Goal: Answer question/provide support: Share knowledge or assist other users

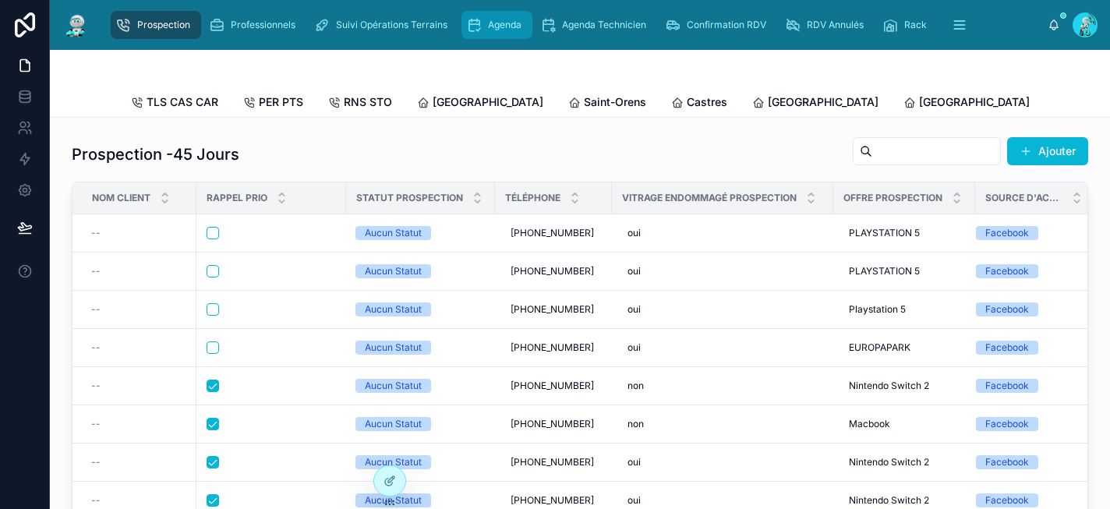
scroll to position [831, 0]
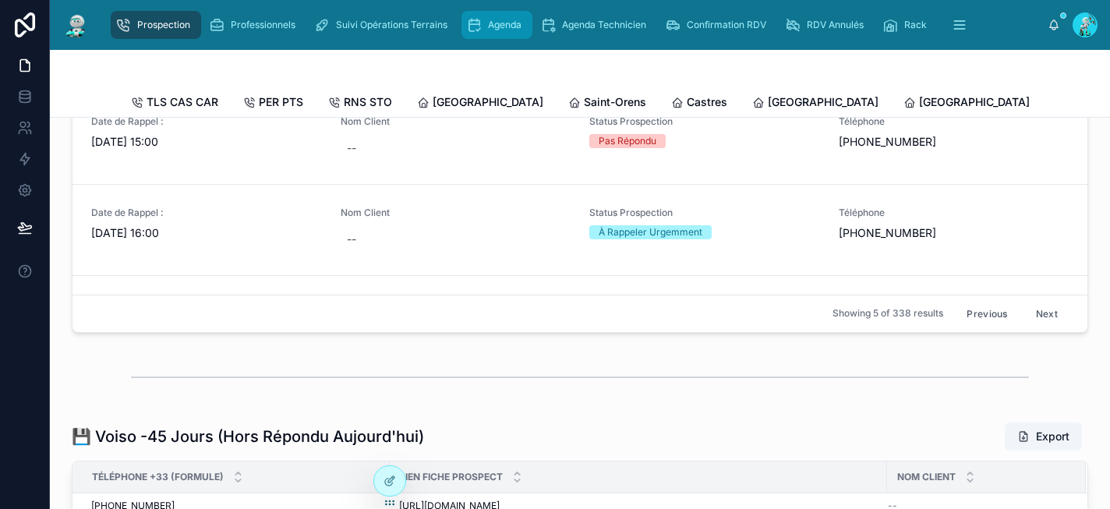
click at [521, 19] on span "Agenda" at bounding box center [505, 25] width 34 height 12
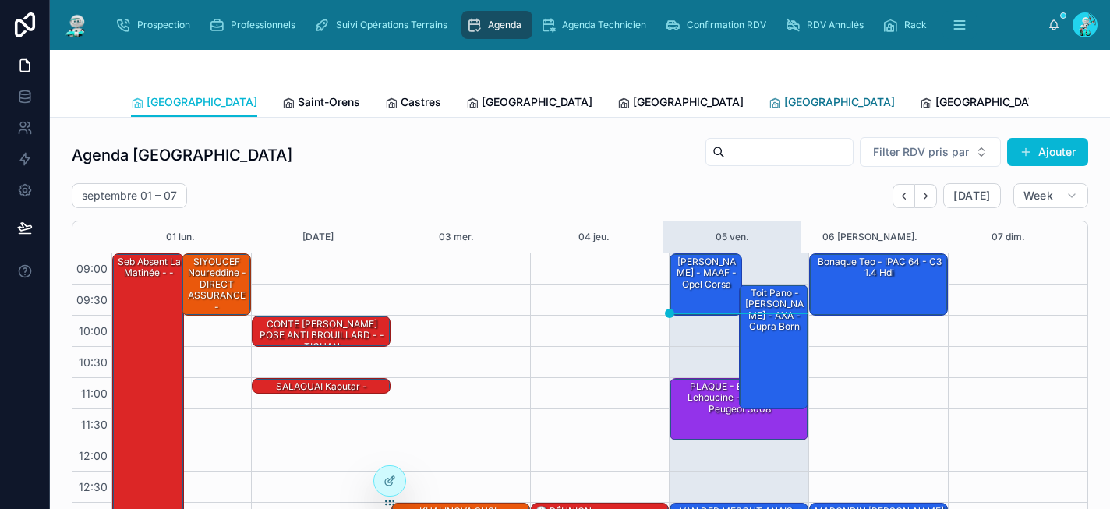
scroll to position [256, 0]
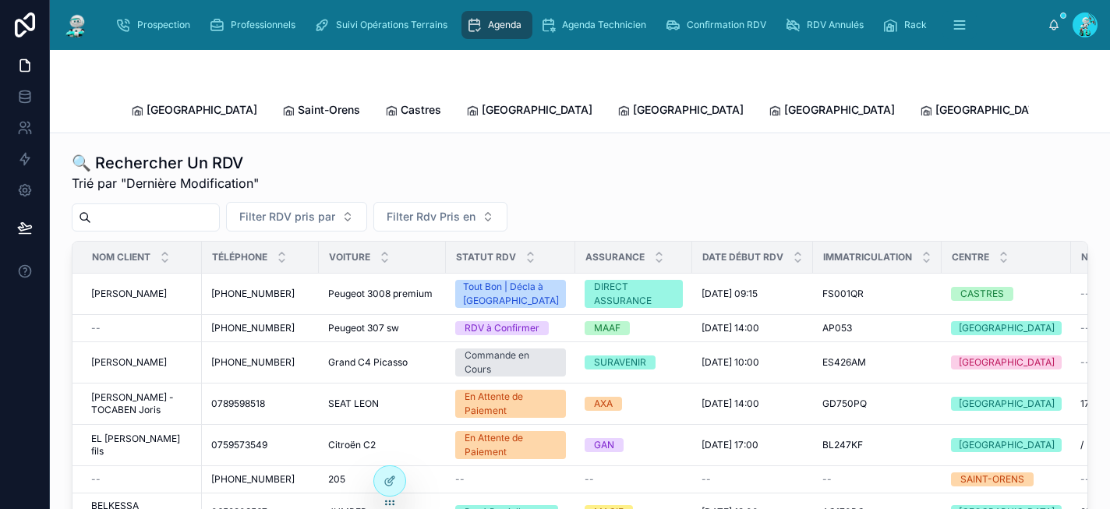
click at [182, 207] on input "text" at bounding box center [155, 218] width 128 height 22
paste input "****"
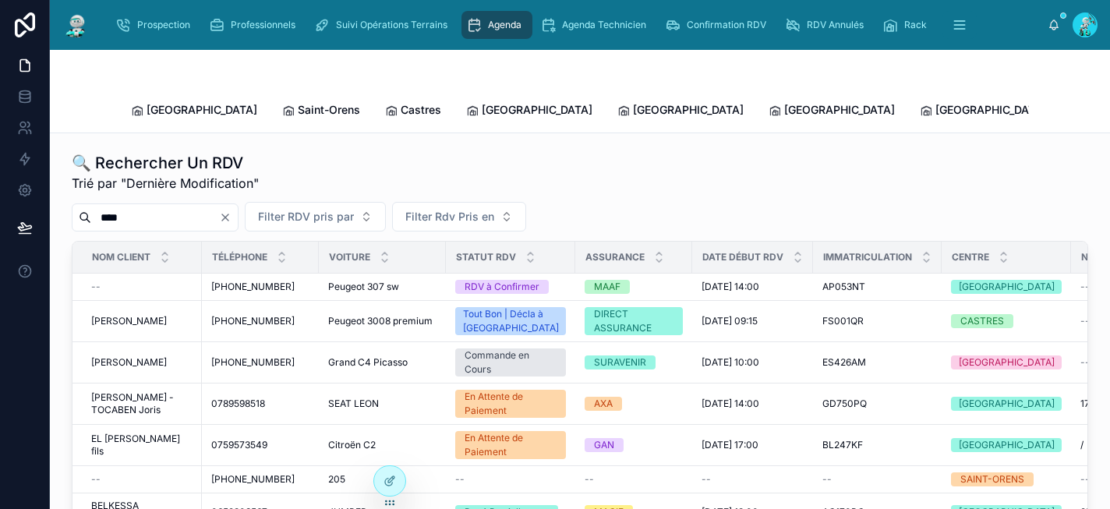
type input "****"
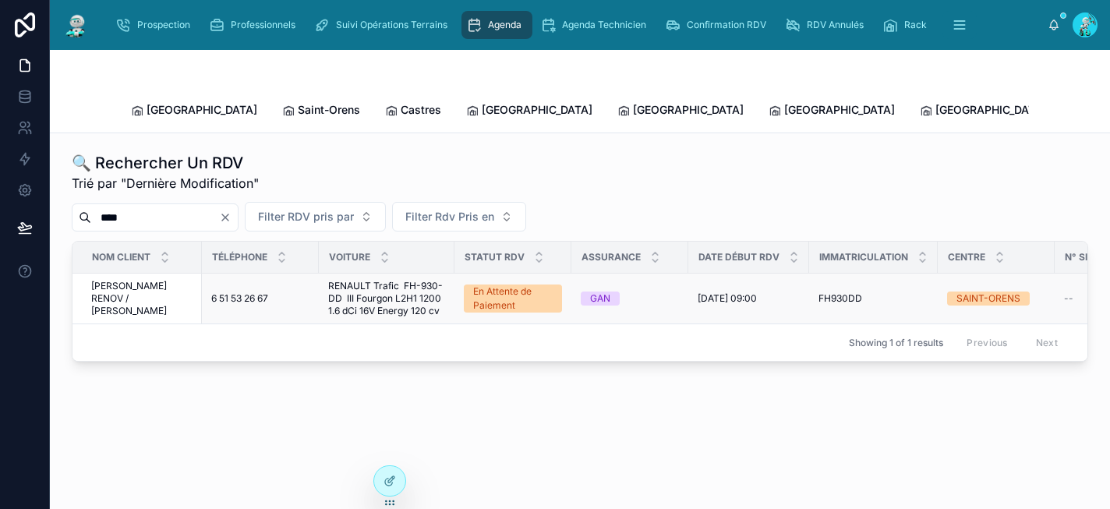
click at [734, 292] on span "09/07/2025 09:00" at bounding box center [727, 298] width 59 height 12
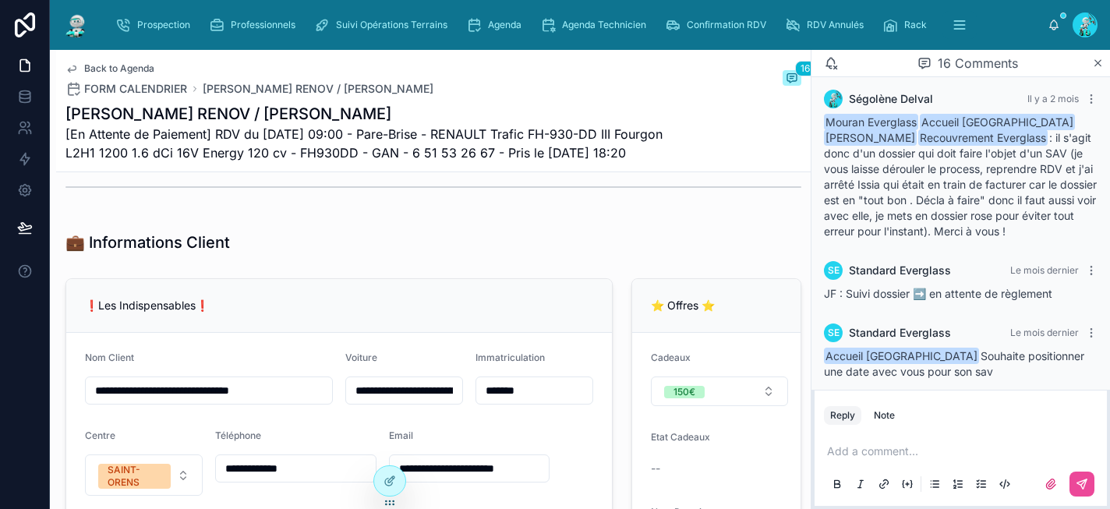
scroll to position [1124, 0]
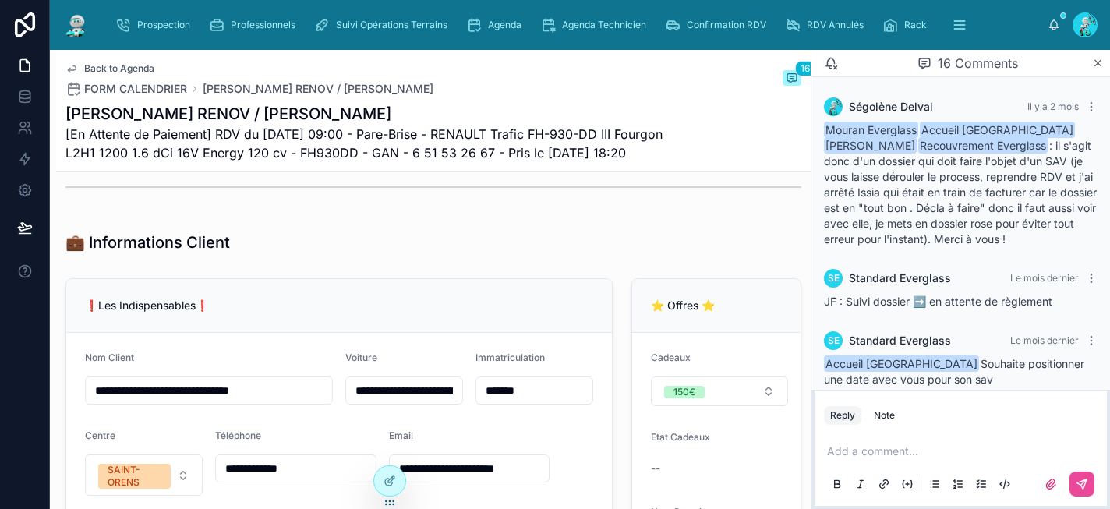
drag, startPoint x: 113, startPoint y: 178, endPoint x: 62, endPoint y: 111, distance: 83.4
click at [62, 111] on div "Back to Agenda FORM CALENDRIER GREG MULTI RENOV / LAMBRIN Grégory 16 GREG MULTI…" at bounding box center [433, 111] width 755 height 122
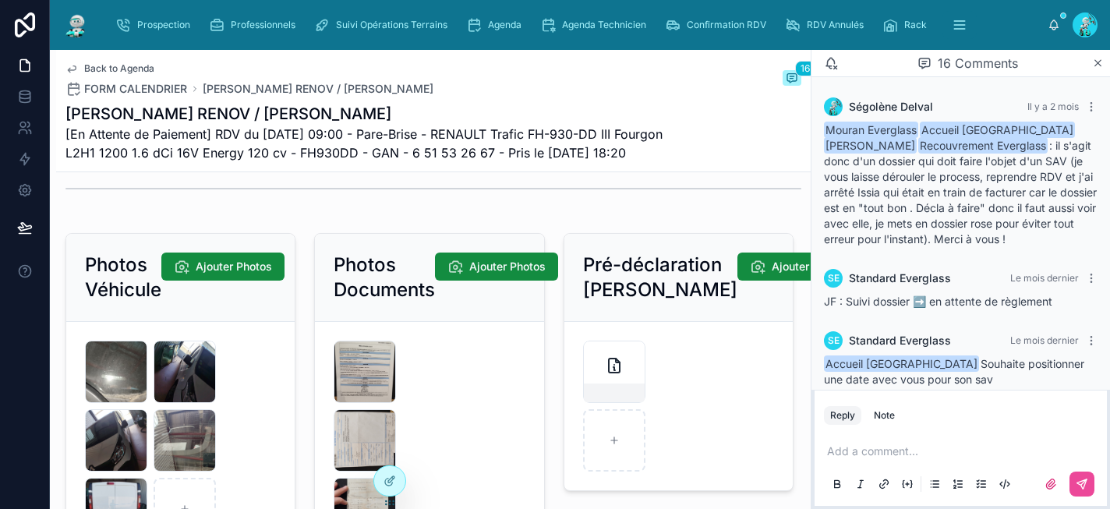
scroll to position [2308, 0]
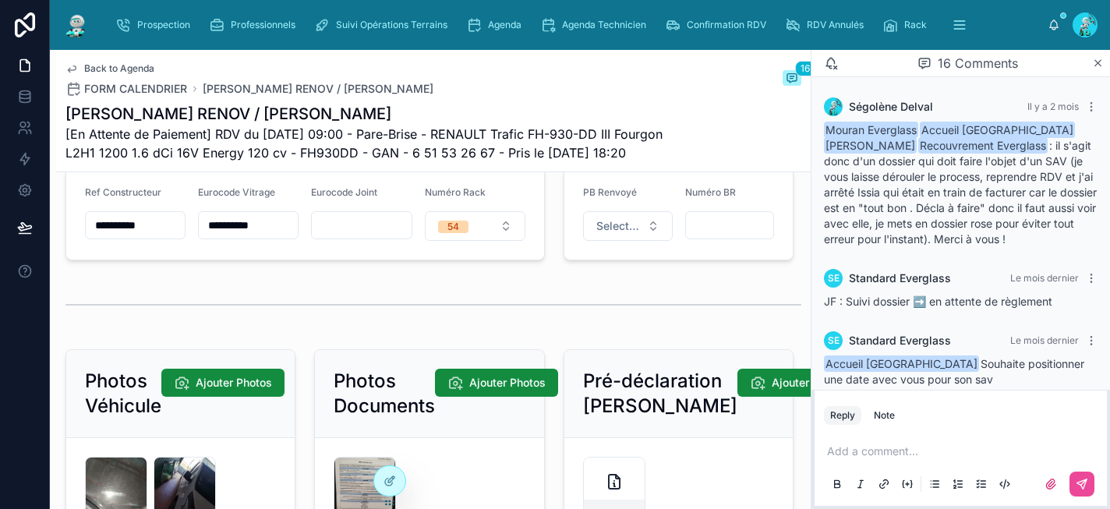
copy div "GREG MULTI RENOV / LAMBRIN Grégory [En Attente de Paiement] RDV du 09/07/2025 0…"
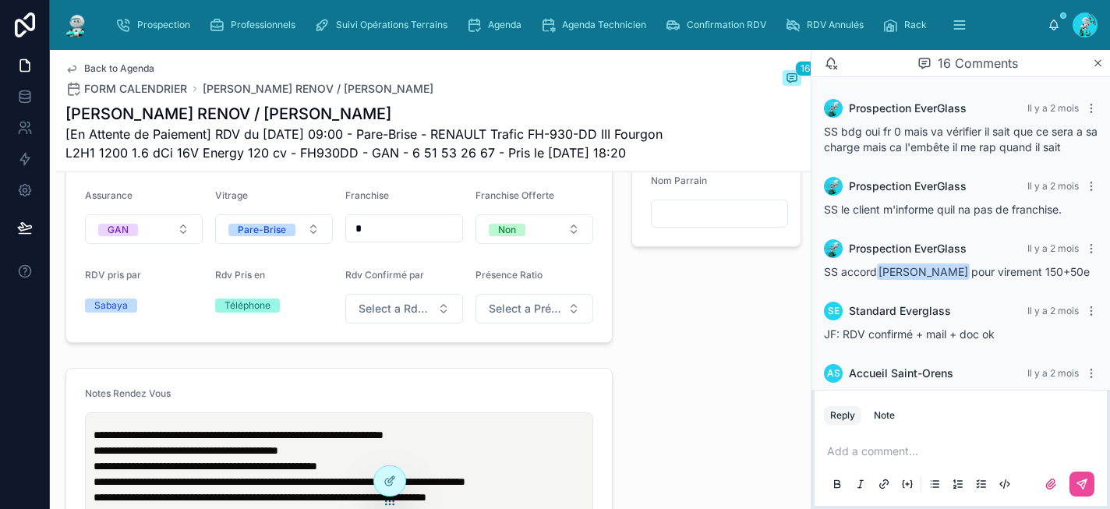
scroll to position [621, 0]
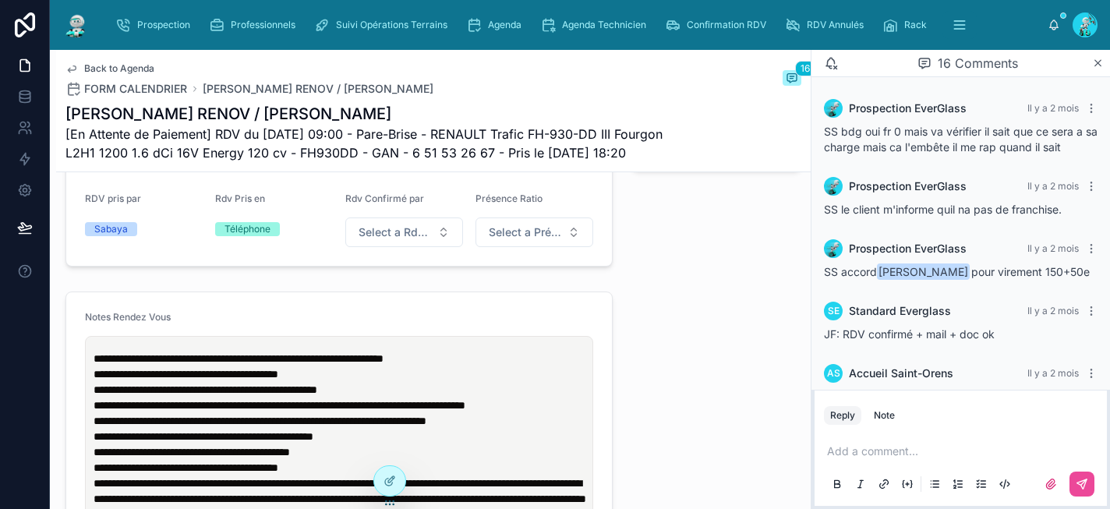
click at [989, 309] on div "SE Standard Everglass Il y a 2 mois JF: RDV confirmé + mail + doc ok" at bounding box center [961, 321] width 292 height 59
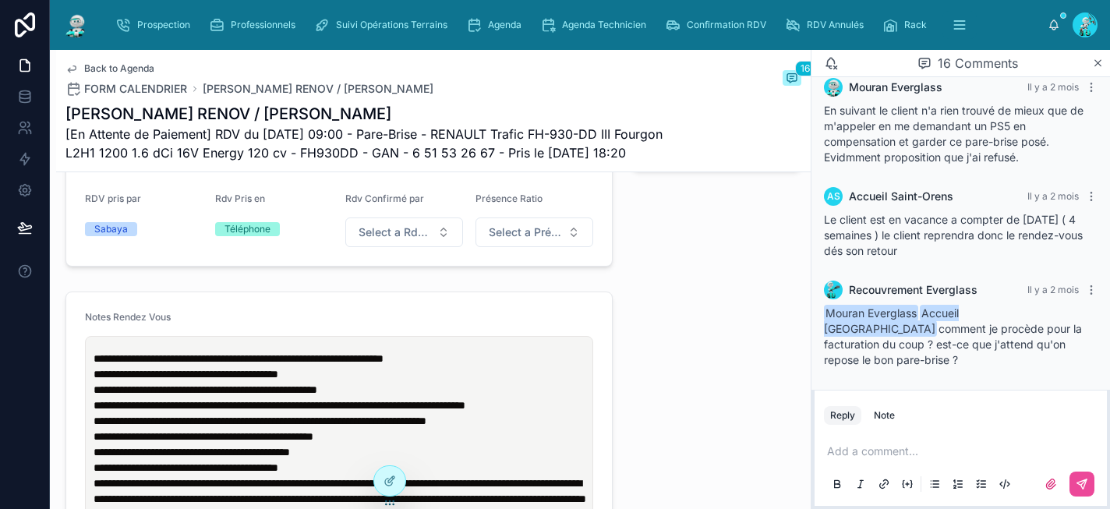
scroll to position [833, 0]
click at [96, 364] on span "**********" at bounding box center [239, 358] width 290 height 11
click at [884, 454] on p at bounding box center [964, 452] width 274 height 16
drag, startPoint x: 889, startPoint y: 454, endPoint x: 822, endPoint y: 454, distance: 67.0
click at [822, 450] on div "**********" at bounding box center [961, 467] width 292 height 78
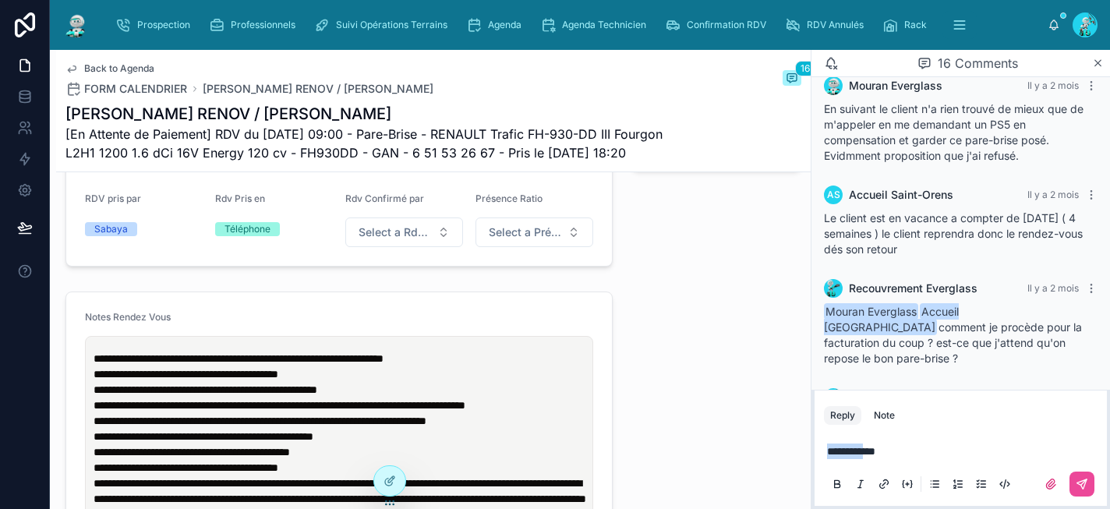
click at [833, 483] on icon at bounding box center [837, 484] width 12 height 12
click at [857, 486] on icon at bounding box center [860, 484] width 12 height 12
click at [924, 452] on p "********* *" at bounding box center [964, 452] width 274 height 16
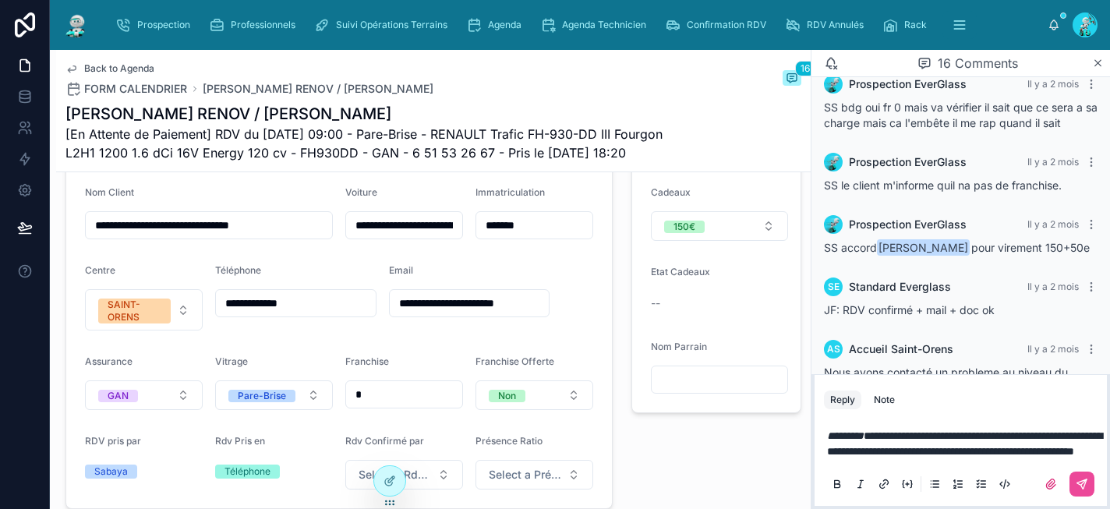
scroll to position [0, 0]
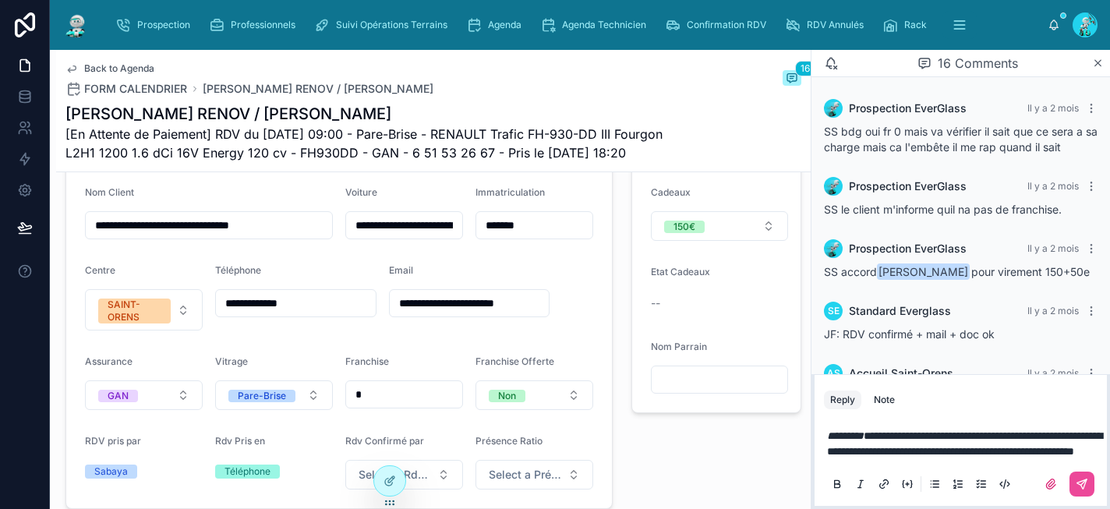
click at [1006, 456] on p "**********" at bounding box center [964, 443] width 274 height 31
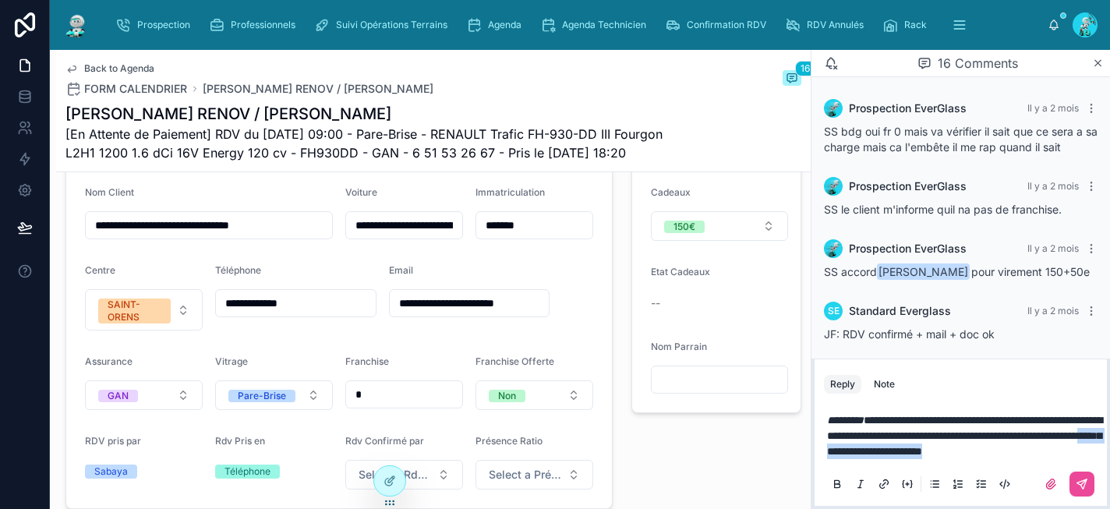
drag, startPoint x: 885, startPoint y: 453, endPoint x: 976, endPoint y: 440, distance: 92.1
click at [976, 440] on p "**********" at bounding box center [964, 435] width 274 height 47
click at [994, 436] on span "**********" at bounding box center [964, 436] width 275 height 42
click at [988, 438] on span "**********" at bounding box center [964, 436] width 275 height 42
click at [1006, 457] on p "**********" at bounding box center [964, 435] width 274 height 47
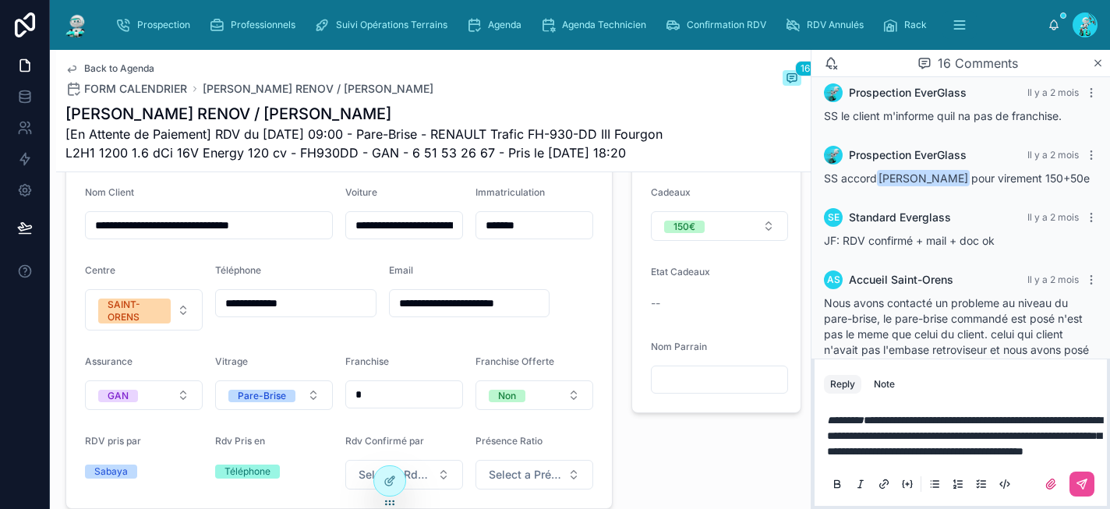
scroll to position [96, 0]
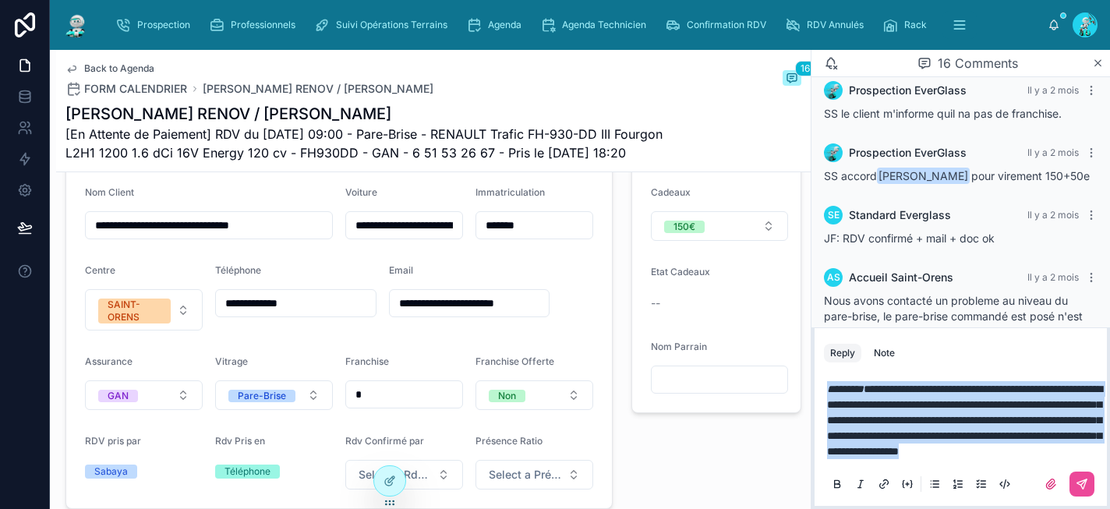
drag, startPoint x: 862, startPoint y: 449, endPoint x: 827, endPoint y: 362, distance: 94.1
click at [827, 381] on p "**********" at bounding box center [964, 420] width 274 height 78
click at [837, 482] on icon at bounding box center [837, 484] width 12 height 12
click at [840, 483] on icon at bounding box center [837, 484] width 12 height 12
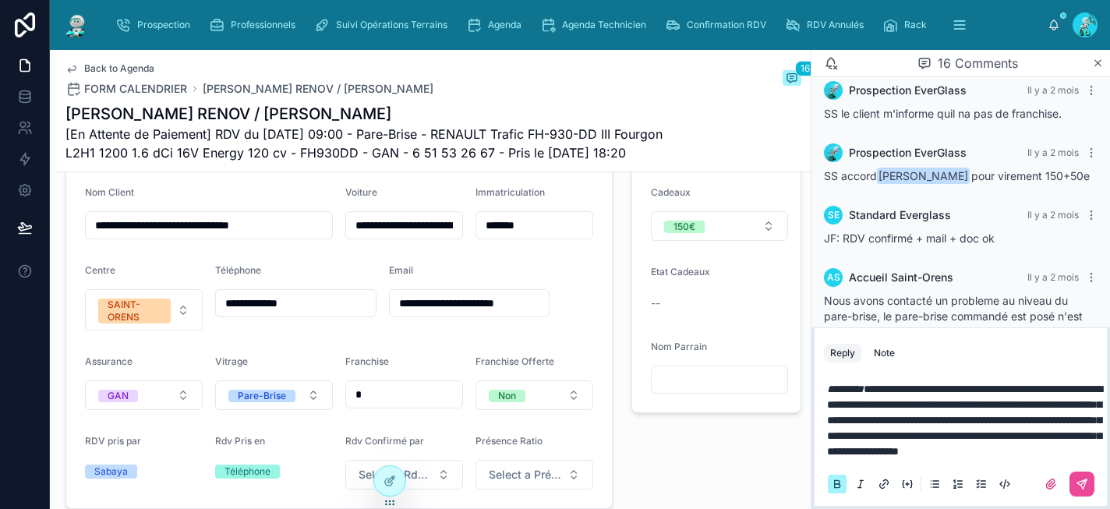
click at [861, 487] on icon at bounding box center [860, 484] width 12 height 12
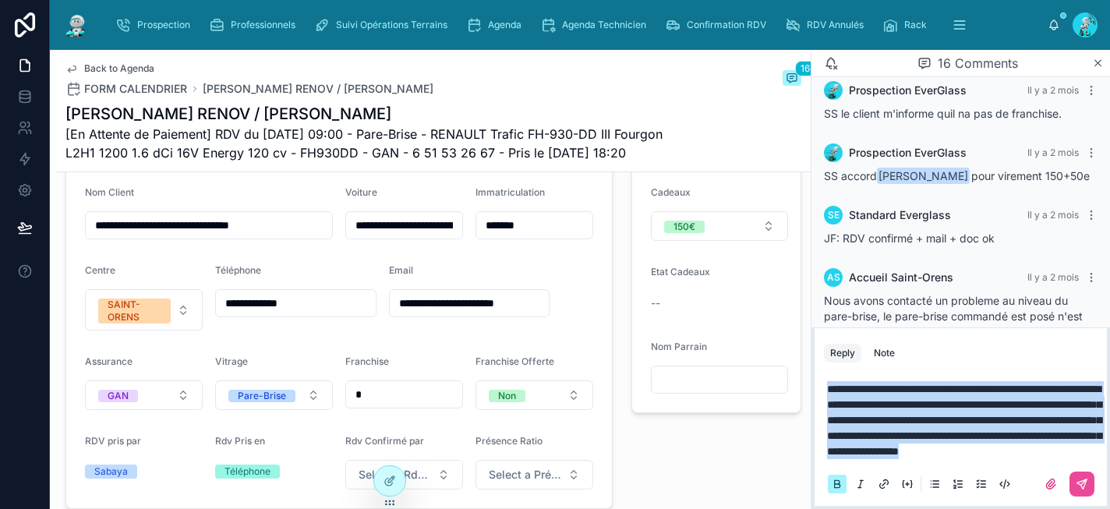
click at [862, 486] on icon at bounding box center [860, 484] width 12 height 12
click at [908, 484] on icon at bounding box center [907, 484] width 3 height 0
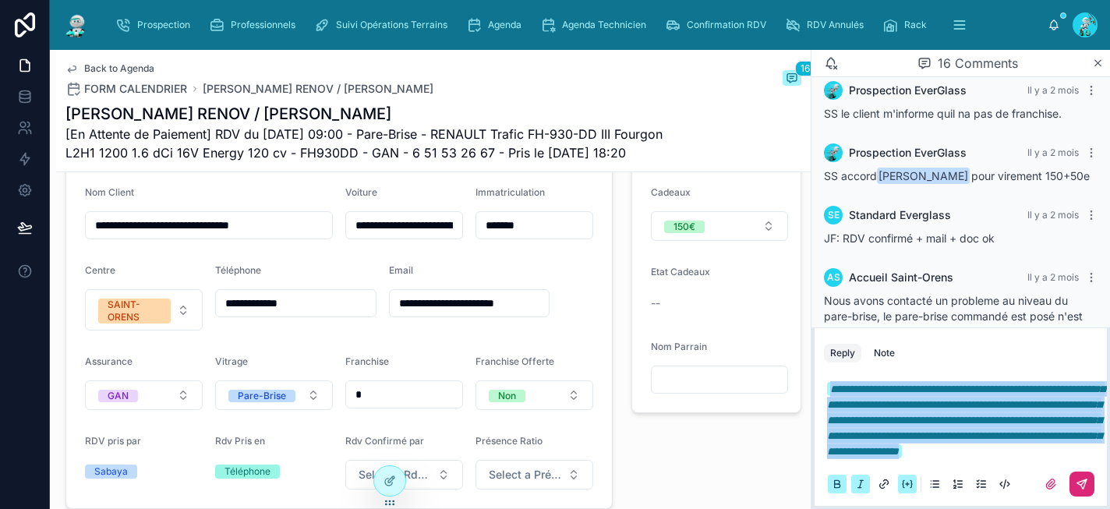
click at [1084, 482] on icon at bounding box center [1083, 481] width 5 height 5
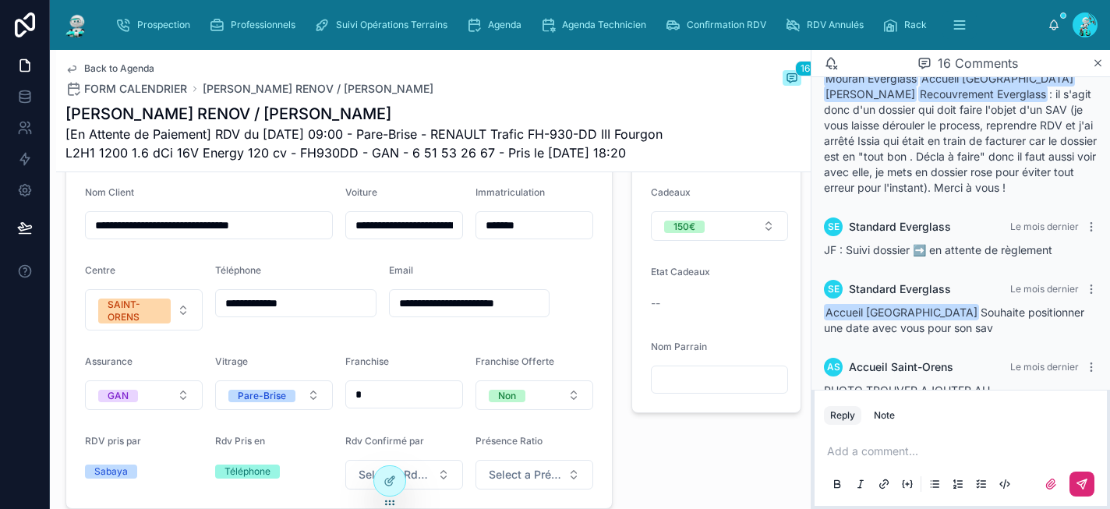
scroll to position [1678, 0]
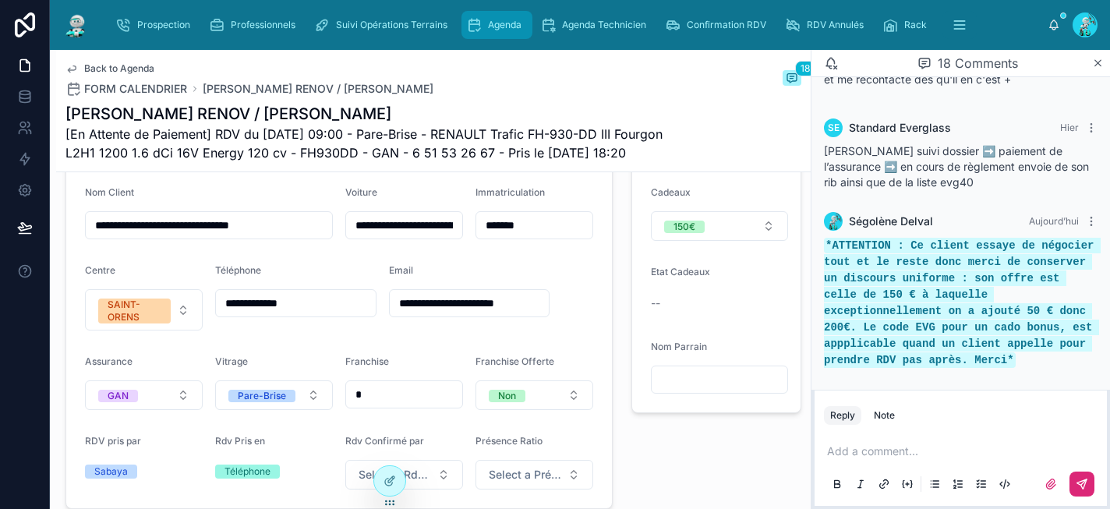
click at [517, 25] on span "Agenda" at bounding box center [505, 25] width 34 height 12
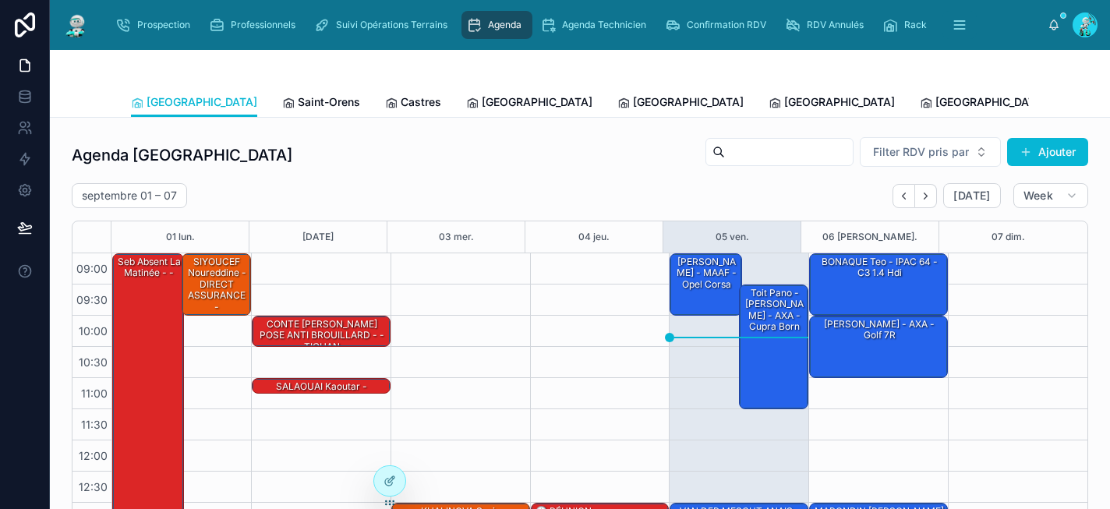
scroll to position [256, 0]
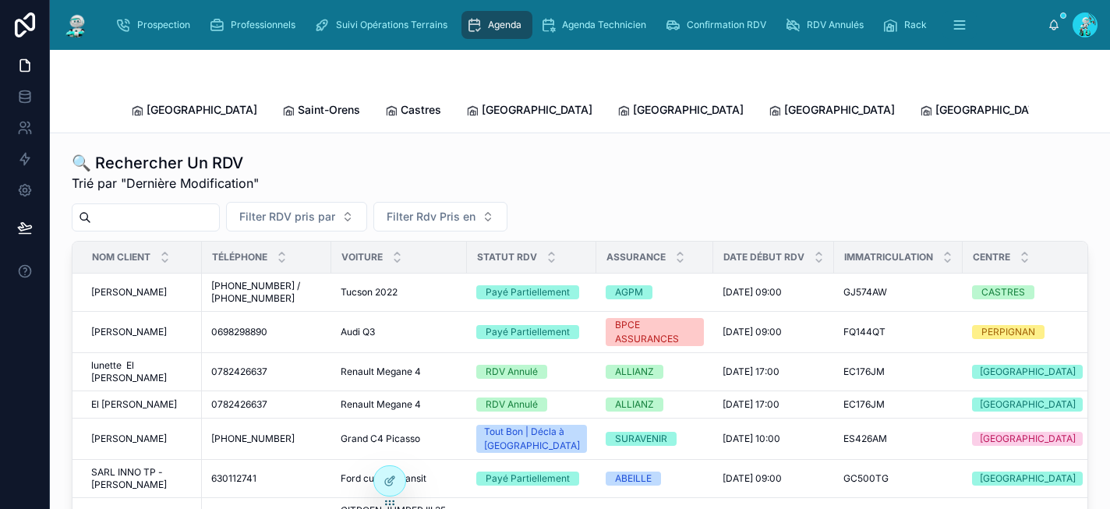
click at [175, 207] on input "text" at bounding box center [155, 218] width 128 height 22
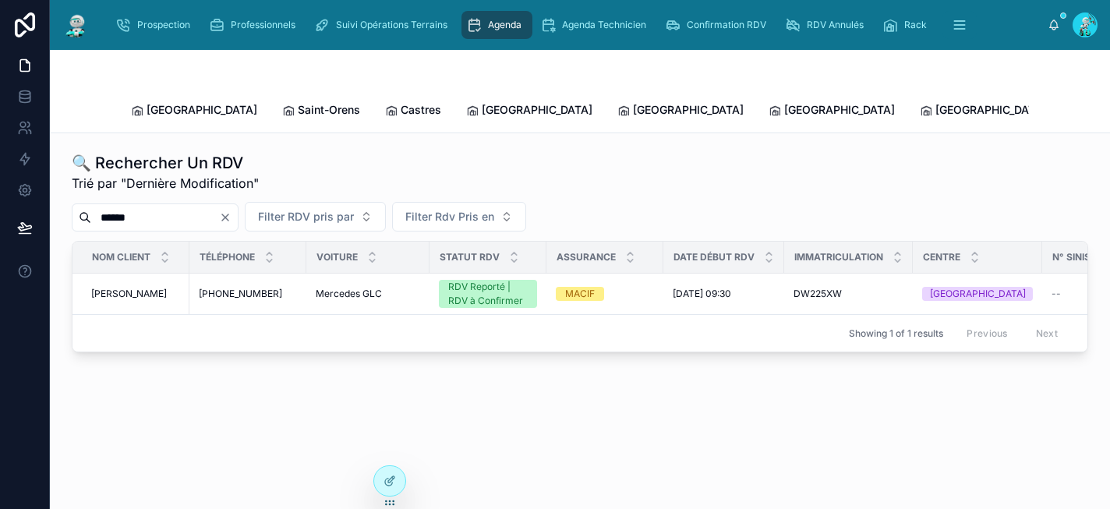
type input "******"
click at [624, 287] on div "MACIF" at bounding box center [605, 294] width 98 height 14
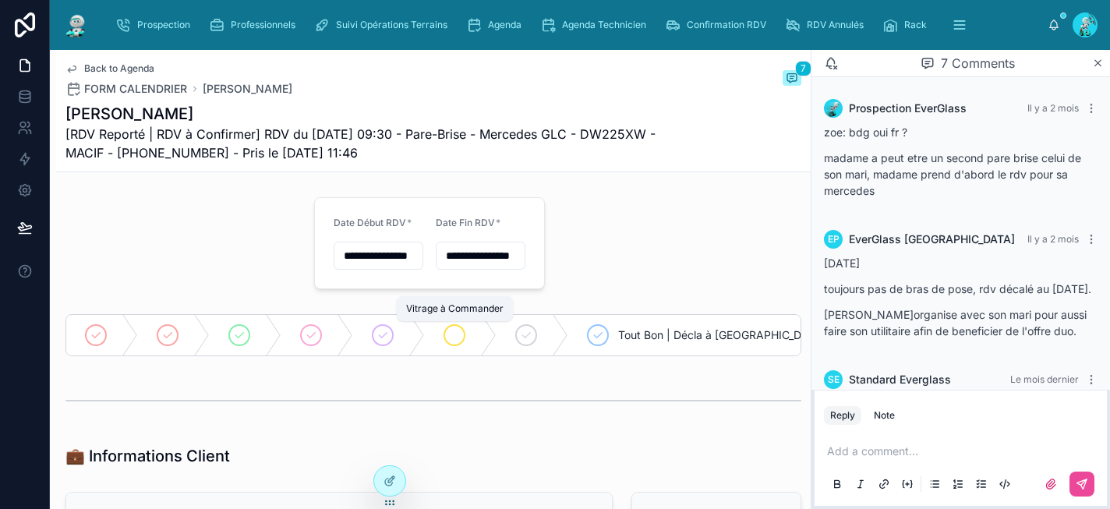
scroll to position [612, 0]
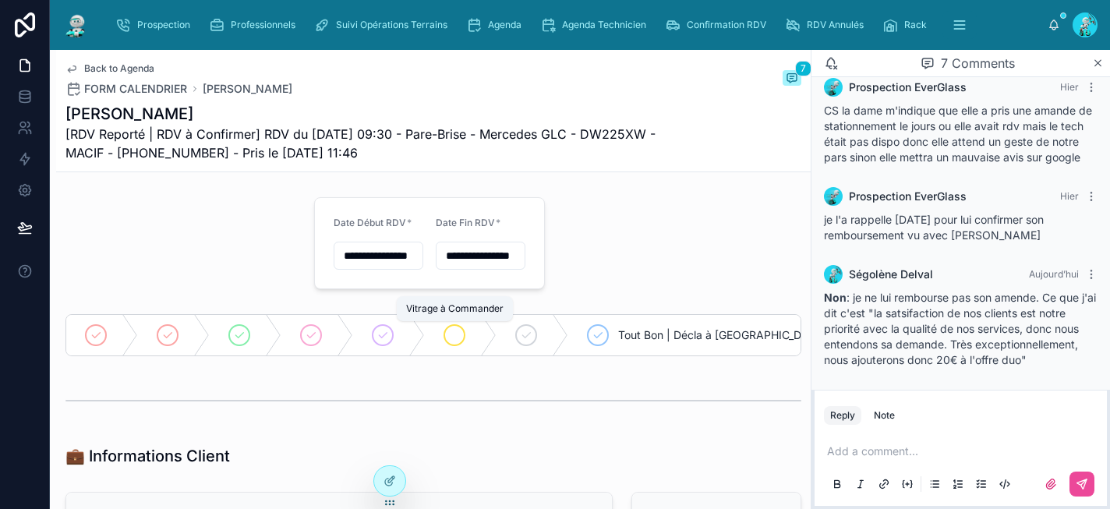
click at [460, 334] on icon at bounding box center [454, 335] width 12 height 12
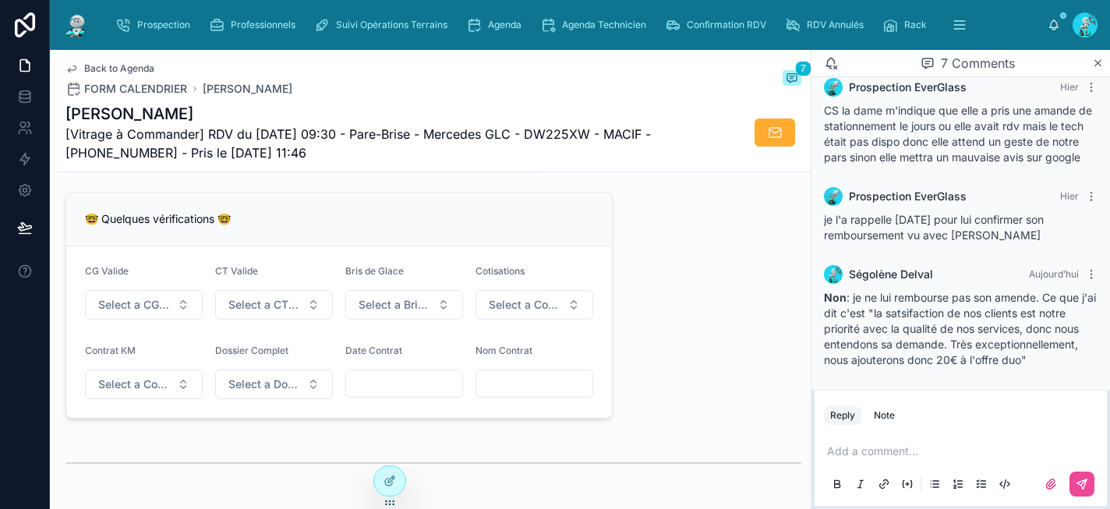
scroll to position [1251, 0]
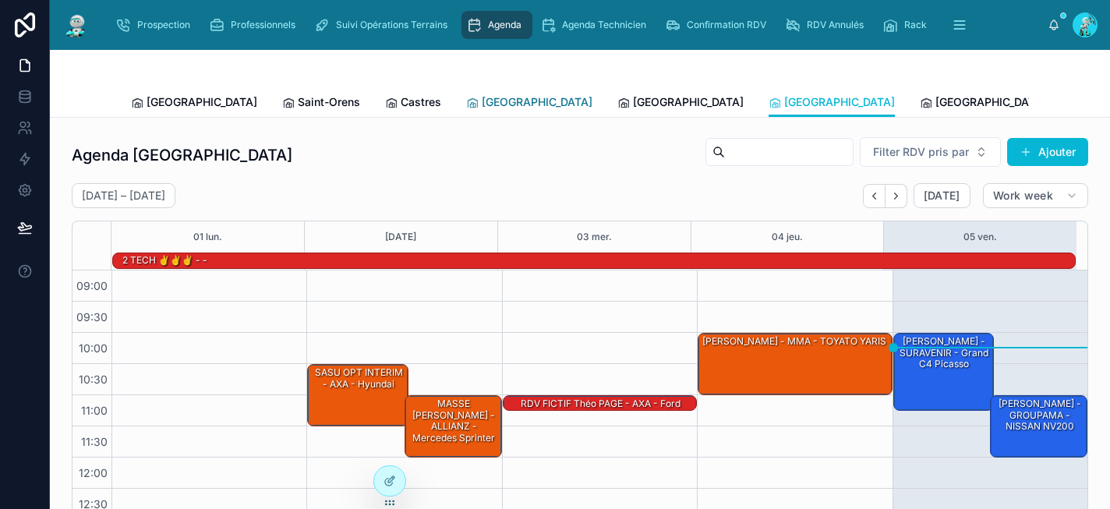
scroll to position [110, 0]
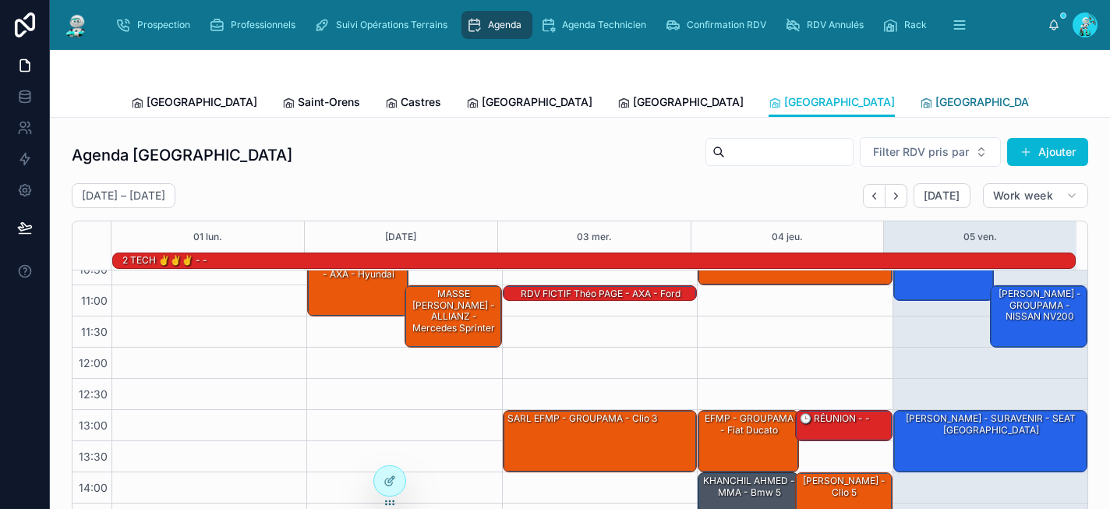
click at [935, 105] on span "[GEOGRAPHIC_DATA]" at bounding box center [990, 102] width 111 height 16
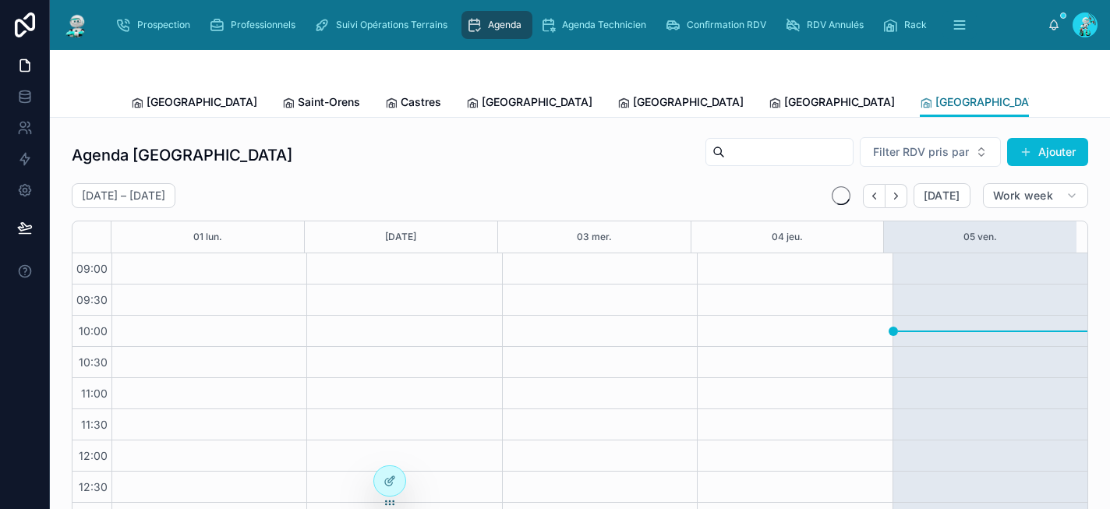
scroll to position [256, 0]
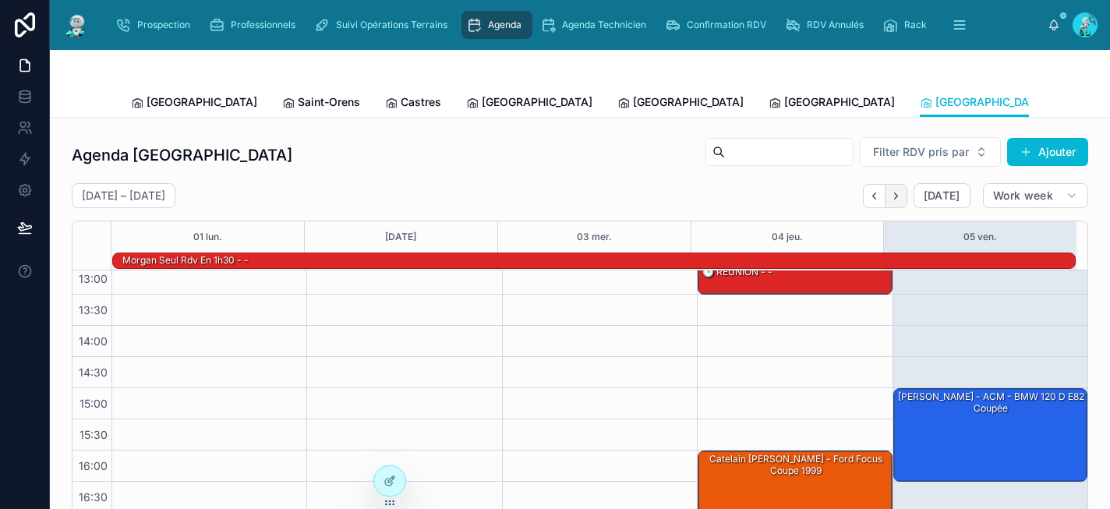
click at [890, 197] on icon "Next" at bounding box center [896, 196] width 12 height 12
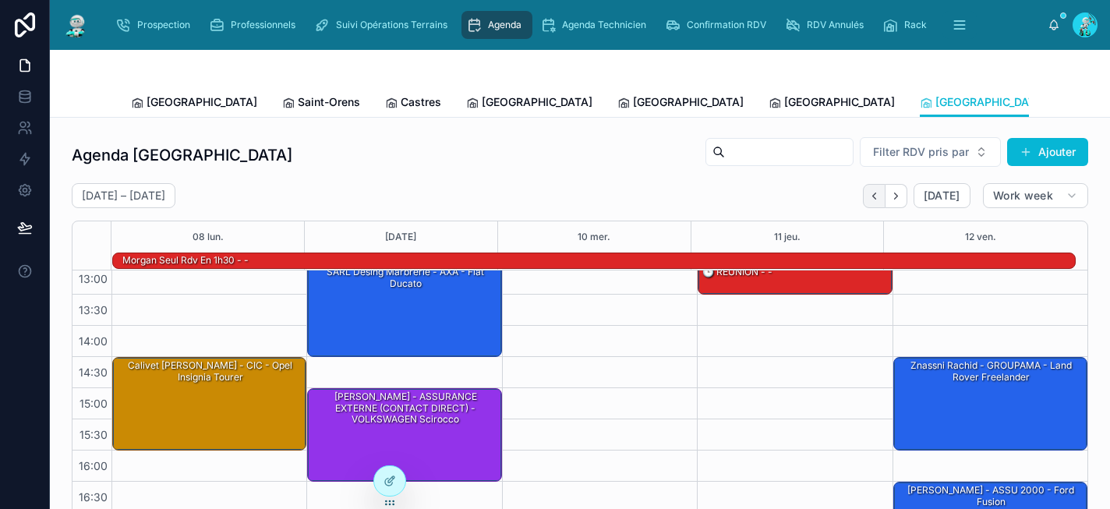
click at [868, 199] on icon "Back" at bounding box center [874, 196] width 12 height 12
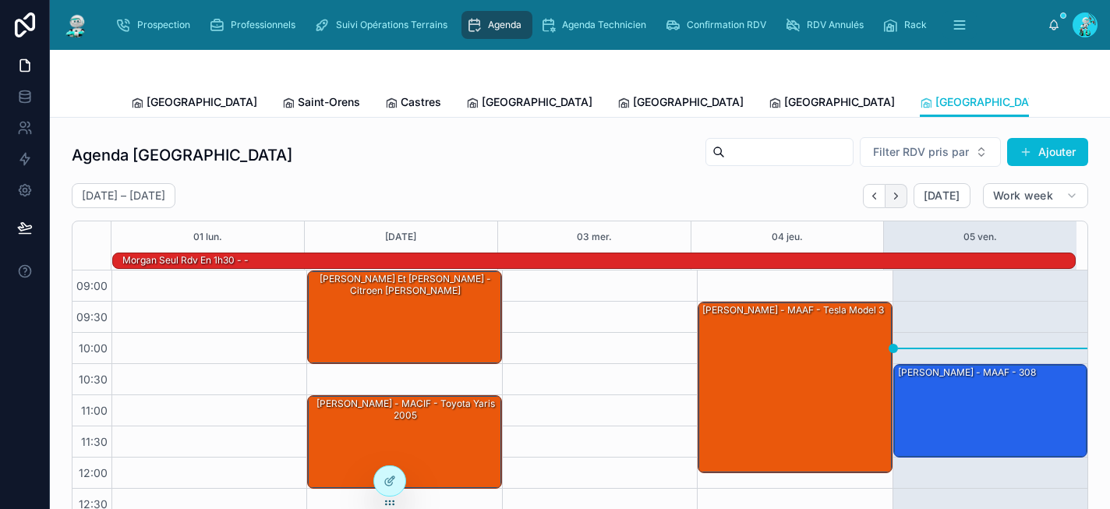
click at [894, 203] on button "Next" at bounding box center [897, 196] width 22 height 24
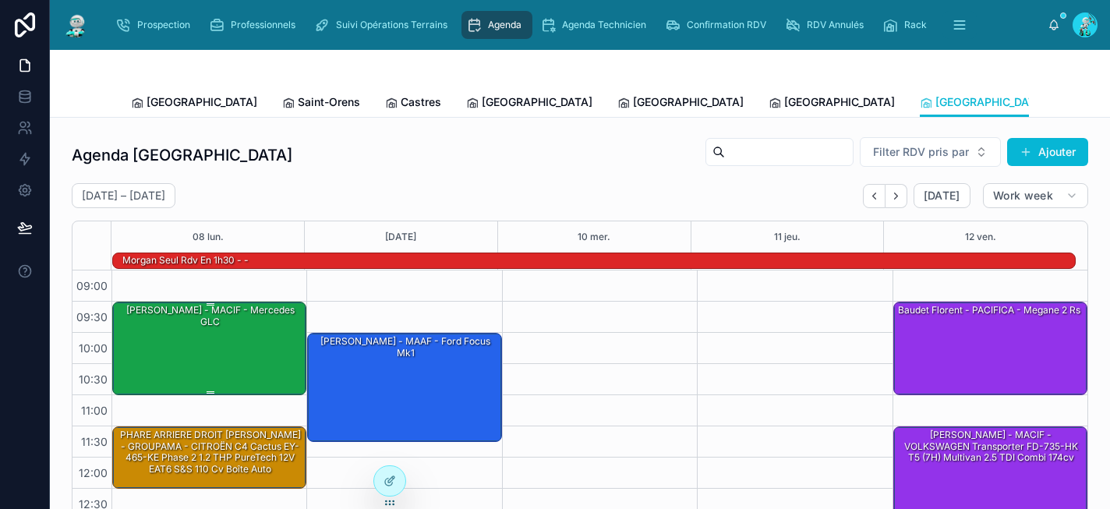
click at [220, 341] on div "Julie Reault - MACIF - Mercedes GLC" at bounding box center [209, 347] width 189 height 90
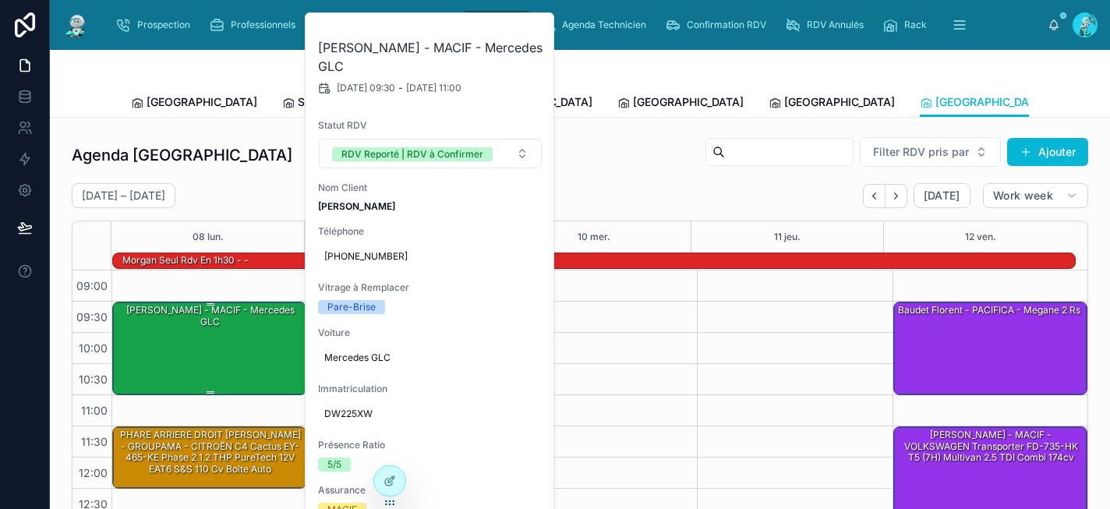
click at [220, 341] on div "Julie Reault - MACIF - Mercedes GLC" at bounding box center [209, 347] width 189 height 90
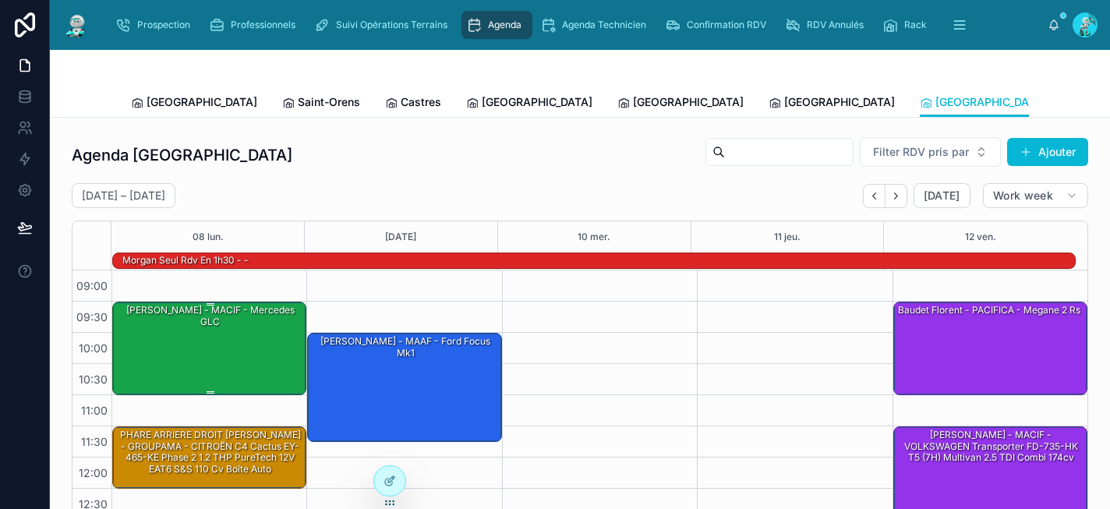
click at [220, 341] on div "Julie Reault - MACIF - Mercedes GLC" at bounding box center [209, 347] width 189 height 90
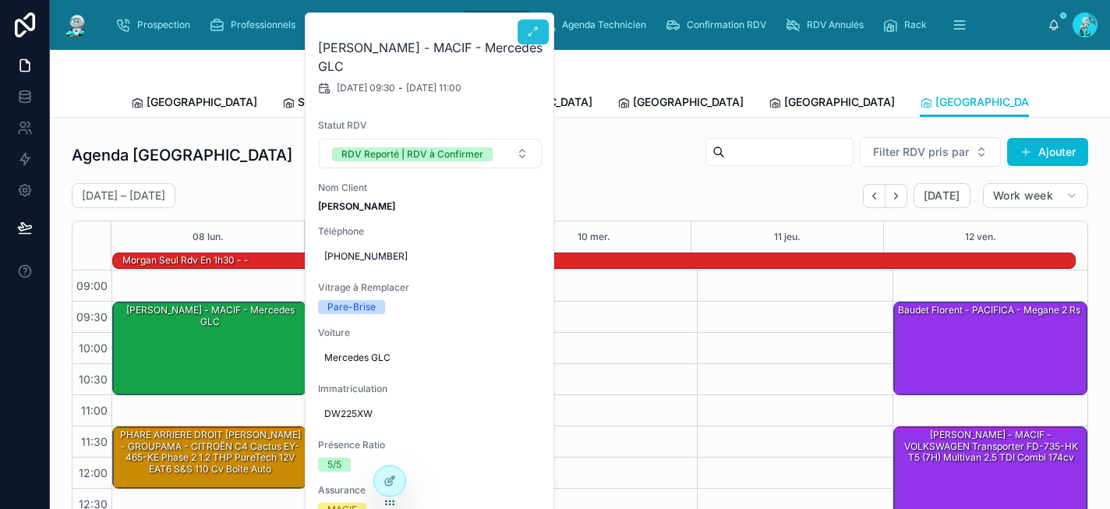
click at [536, 32] on icon at bounding box center [533, 32] width 12 height 12
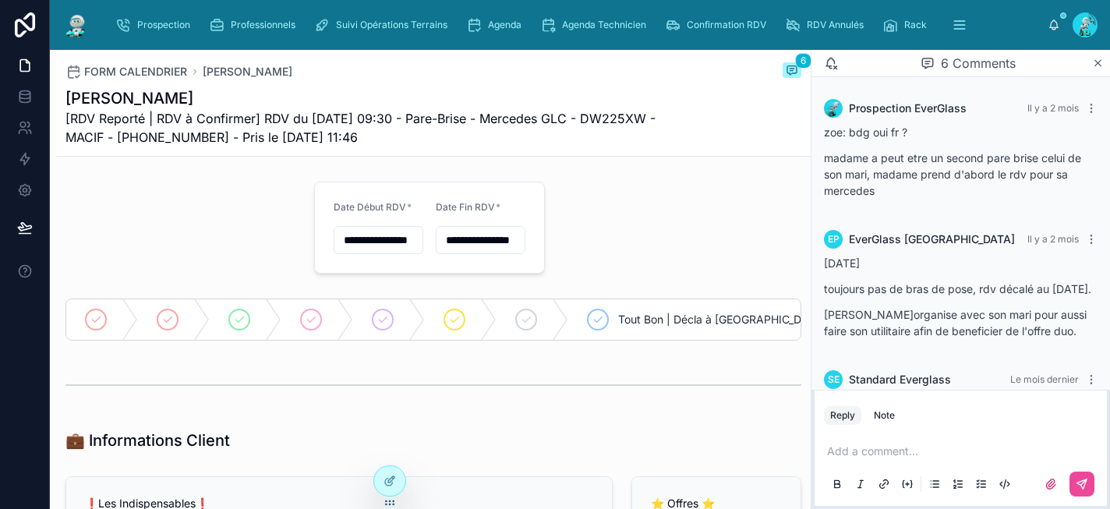
scroll to position [487, 0]
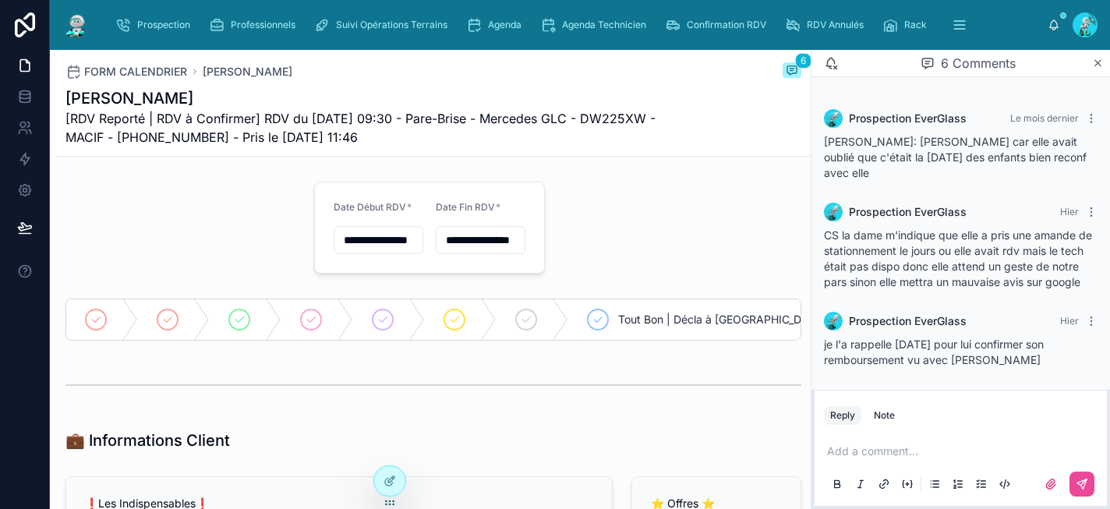
click at [908, 448] on p at bounding box center [964, 452] width 274 height 16
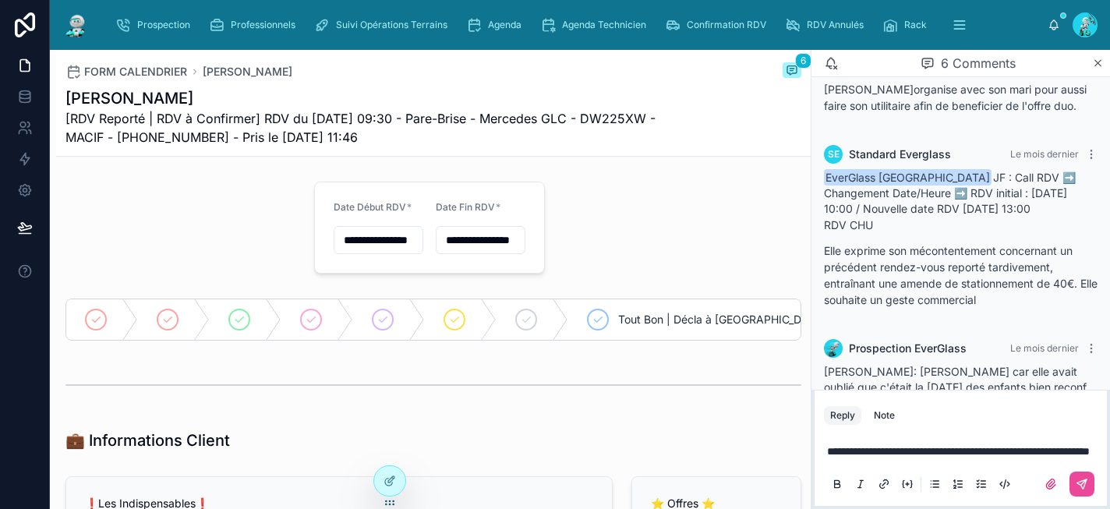
scroll to position [232, 0]
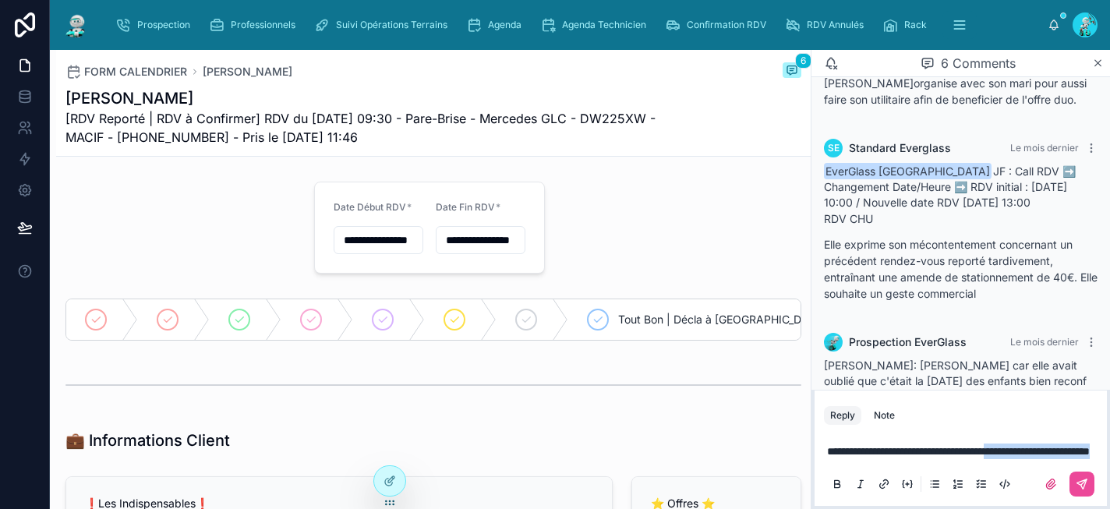
drag, startPoint x: 901, startPoint y: 455, endPoint x: 1043, endPoint y: 430, distance: 144.2
click at [1043, 444] on p "**********" at bounding box center [964, 452] width 274 height 16
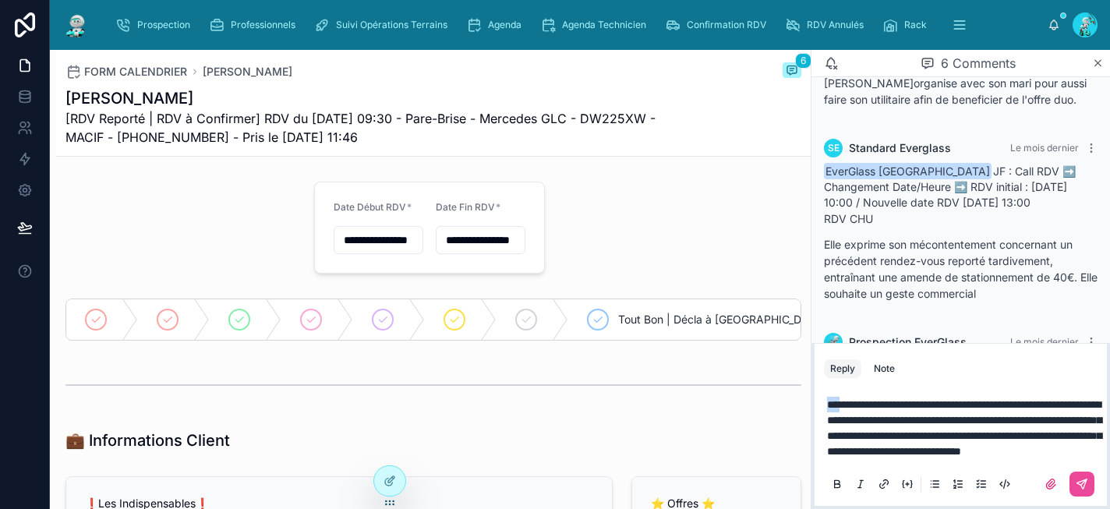
drag, startPoint x: 849, startPoint y: 389, endPoint x: 820, endPoint y: 387, distance: 28.9
click at [820, 387] on div "**********" at bounding box center [961, 443] width 292 height 125
click at [836, 486] on icon at bounding box center [837, 484] width 12 height 12
click at [1089, 484] on button at bounding box center [1081, 484] width 25 height 25
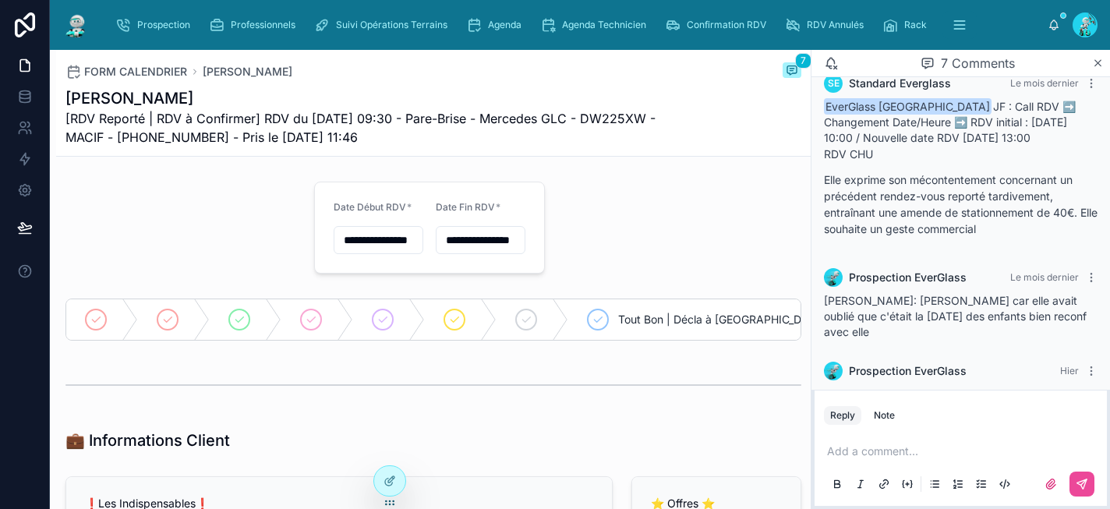
scroll to position [612, 0]
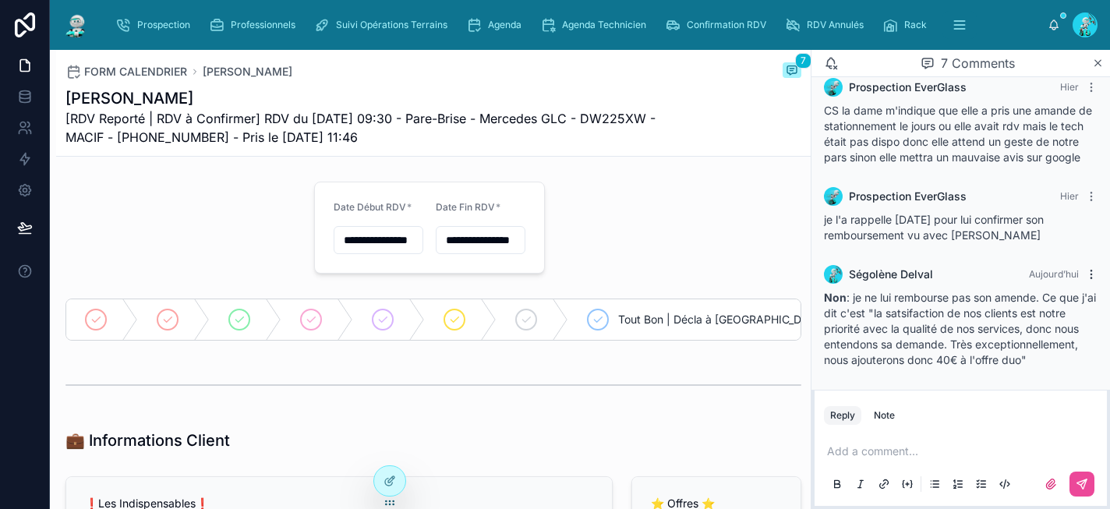
click at [1091, 274] on icon at bounding box center [1091, 274] width 1 height 1
drag, startPoint x: 1045, startPoint y: 362, endPoint x: 819, endPoint y: 299, distance: 233.8
click at [819, 299] on div "Ségolène Delval Aujourd’hui Non : je ne lui rembourse pas son amende. Ce que j'…" at bounding box center [961, 317] width 292 height 122
copy span "Non : je ne lui rembourse pas son amende. Ce que j'ai dit c'est "la satsifactio…"
click at [1085, 276] on icon at bounding box center [1091, 274] width 12 height 12
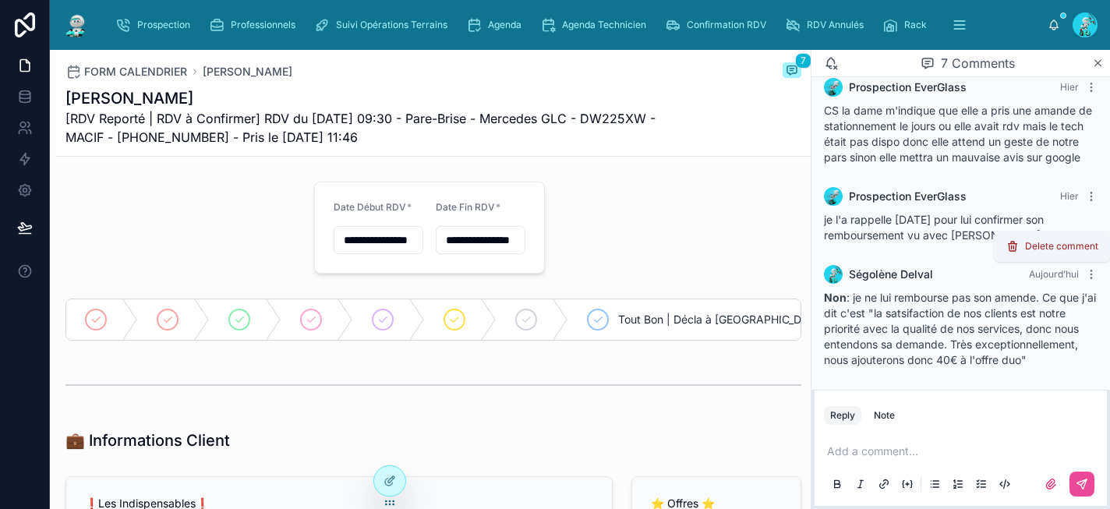
click at [1069, 242] on span "Delete comment" at bounding box center [1061, 246] width 73 height 12
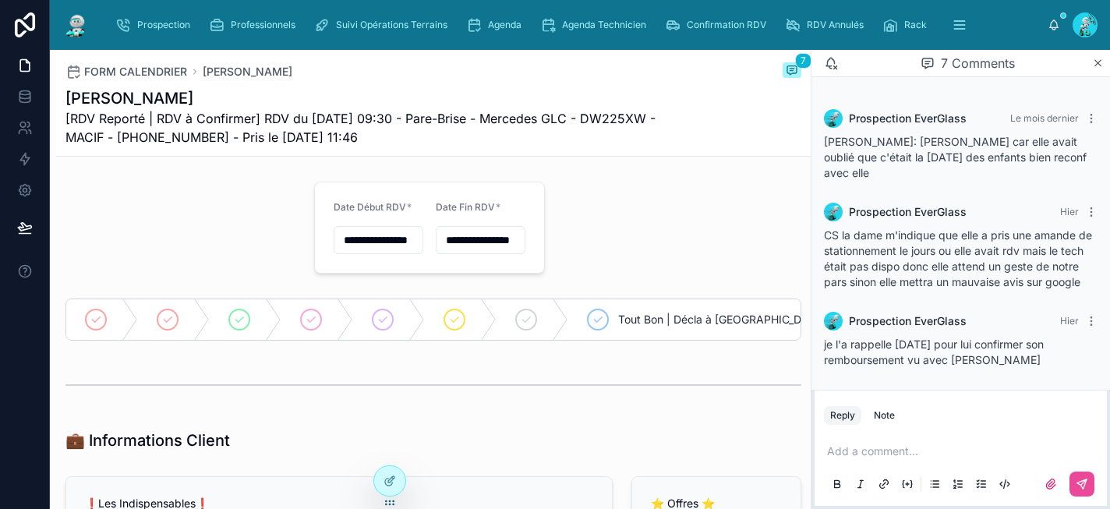
click at [909, 451] on p at bounding box center [964, 452] width 274 height 16
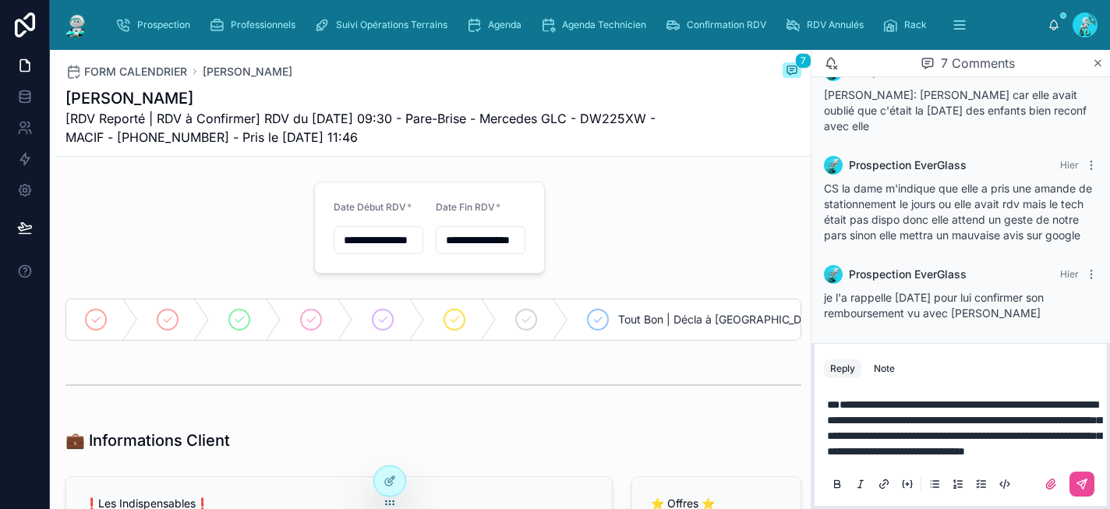
click at [948, 454] on span "**********" at bounding box center [964, 428] width 274 height 58
click at [1056, 449] on p "**********" at bounding box center [964, 428] width 274 height 62
click at [1082, 486] on icon at bounding box center [1081, 483] width 9 height 9
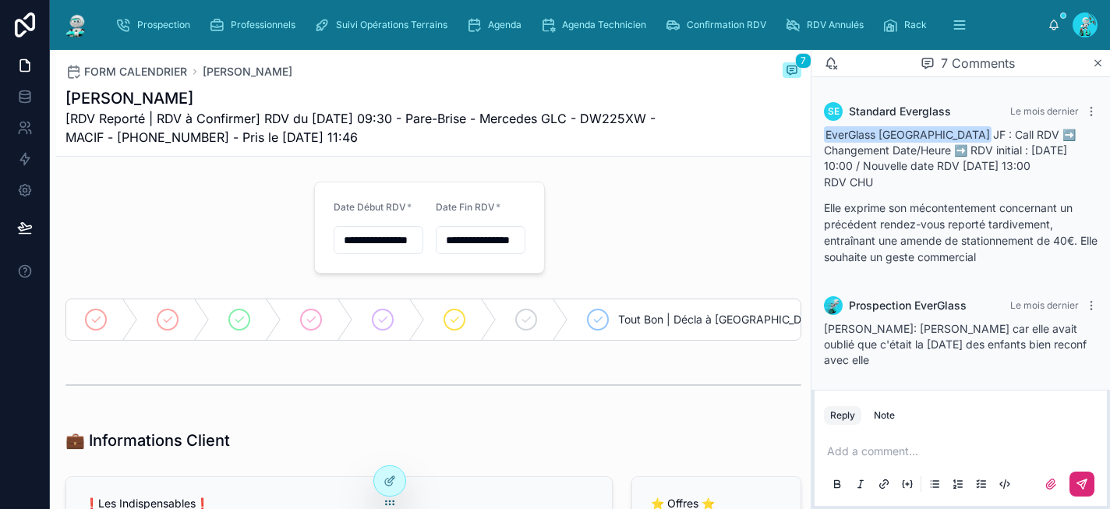
scroll to position [299, 0]
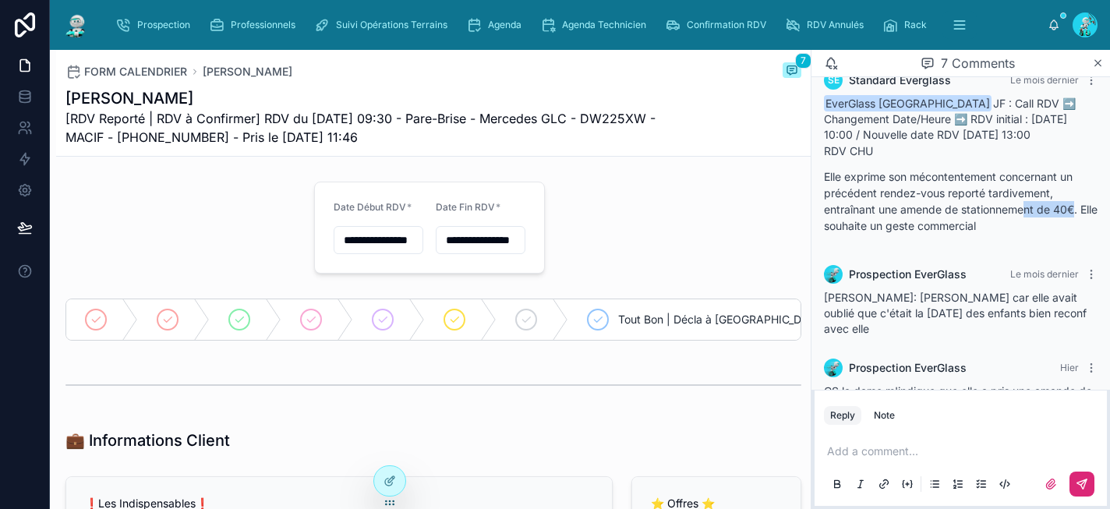
drag, startPoint x: 1024, startPoint y: 228, endPoint x: 1077, endPoint y: 224, distance: 52.4
click at [1077, 224] on p "Elle exprime son mécontentement concernant un précédent rendez-vous reporté tar…" at bounding box center [961, 200] width 274 height 65
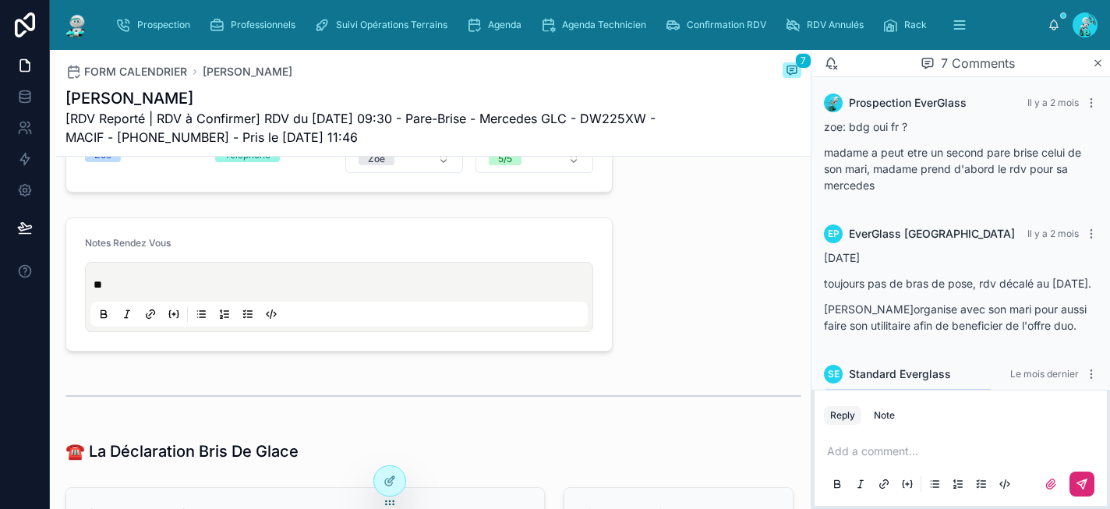
scroll to position [0, 0]
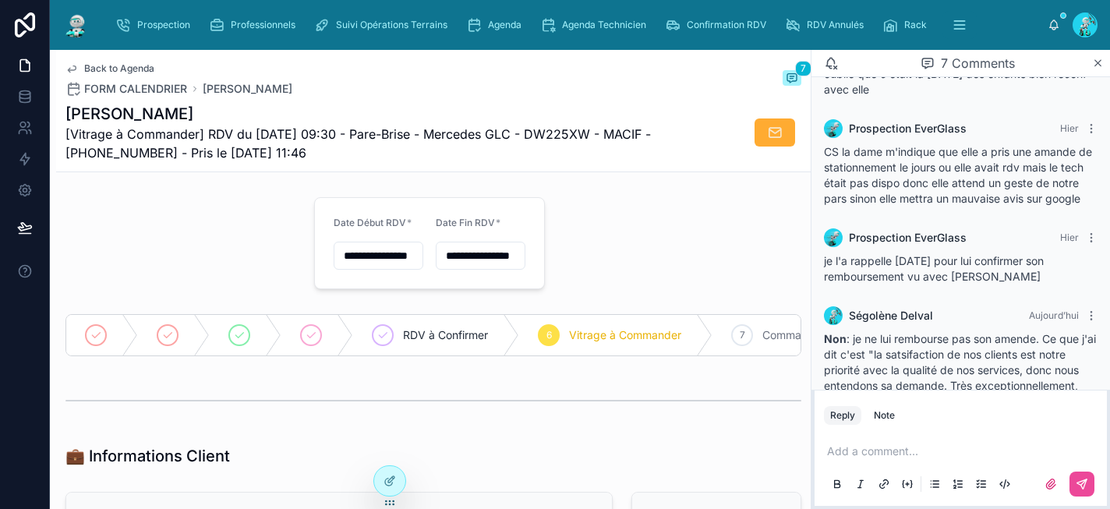
scroll to position [612, 0]
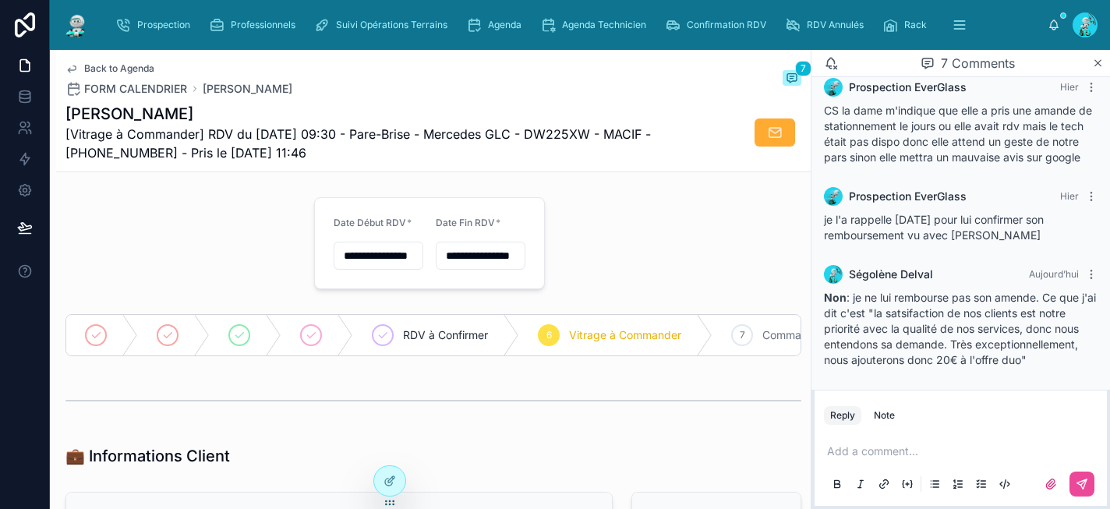
click at [902, 447] on p at bounding box center [964, 452] width 274 height 16
drag, startPoint x: 1037, startPoint y: 362, endPoint x: 815, endPoint y: 302, distance: 229.9
click at [815, 302] on div "[PERSON_NAME] [DATE] Non : je ne lui rembourse pas son amende. Ce que j'ai dit …" at bounding box center [961, 317] width 292 height 122
copy span "Non : je ne lui rembourse pas son amende. Ce que j'ai dit c'est "la satsifactio…"
click at [1091, 274] on icon at bounding box center [1091, 274] width 1 height 1
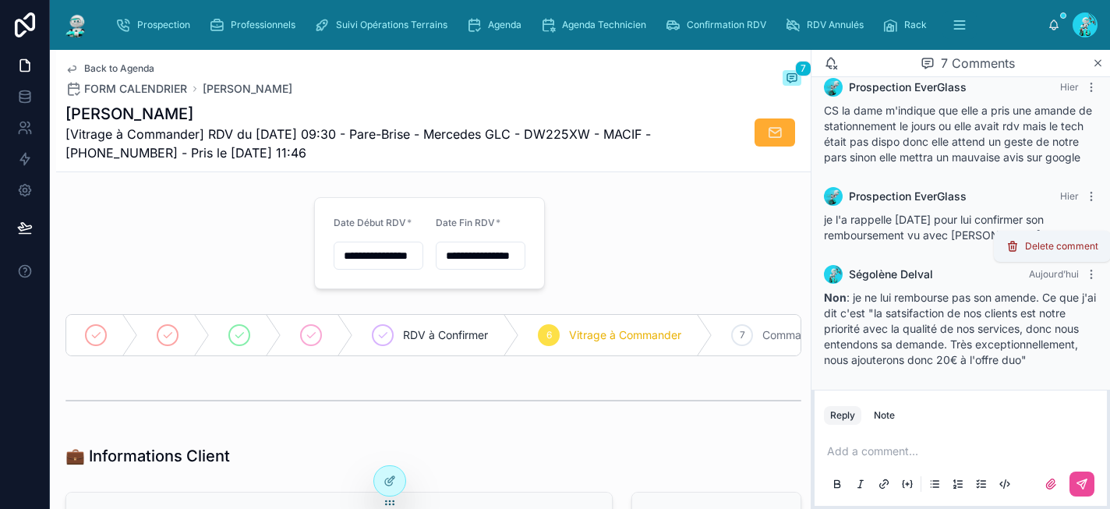
click at [1076, 248] on span "Delete comment" at bounding box center [1061, 246] width 73 height 12
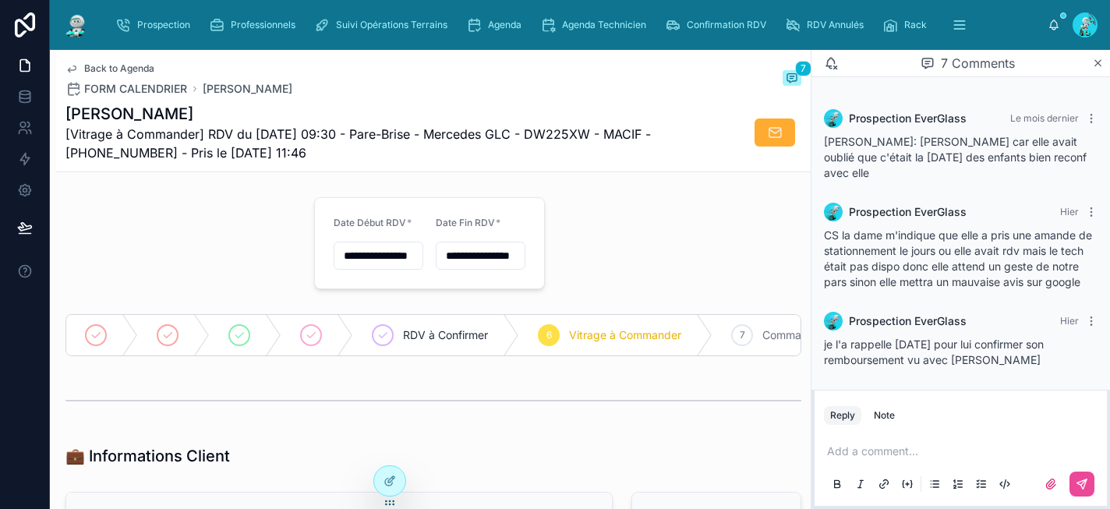
scroll to position [487, 0]
click at [899, 452] on p at bounding box center [964, 452] width 274 height 16
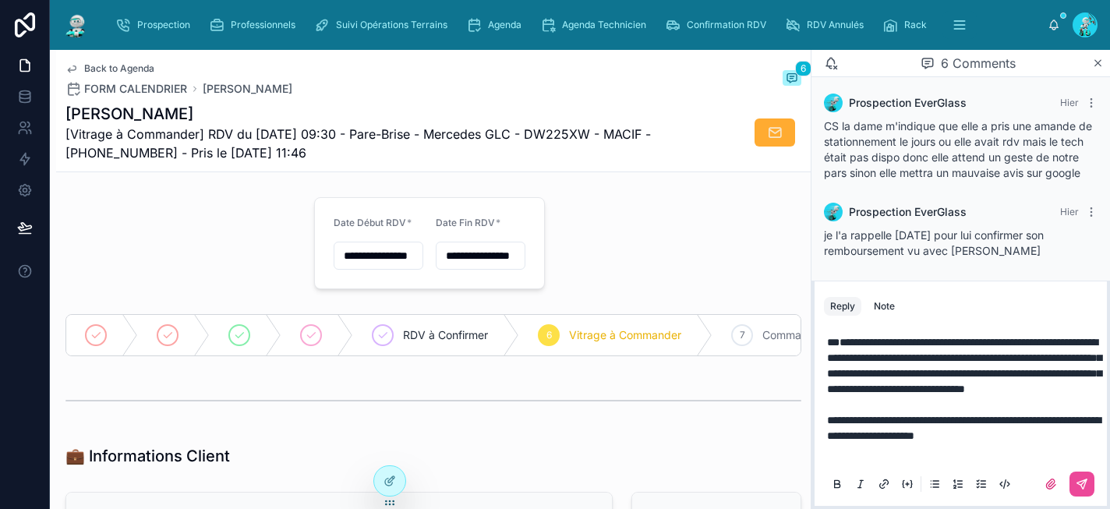
scroll to position [612, 0]
click at [1084, 484] on icon at bounding box center [1081, 483] width 9 height 9
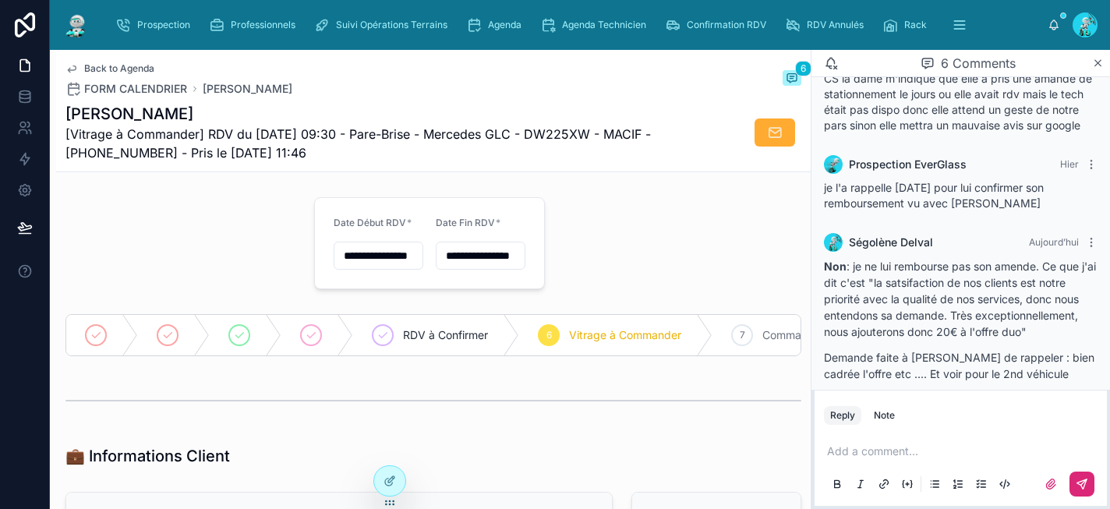
scroll to position [432, 0]
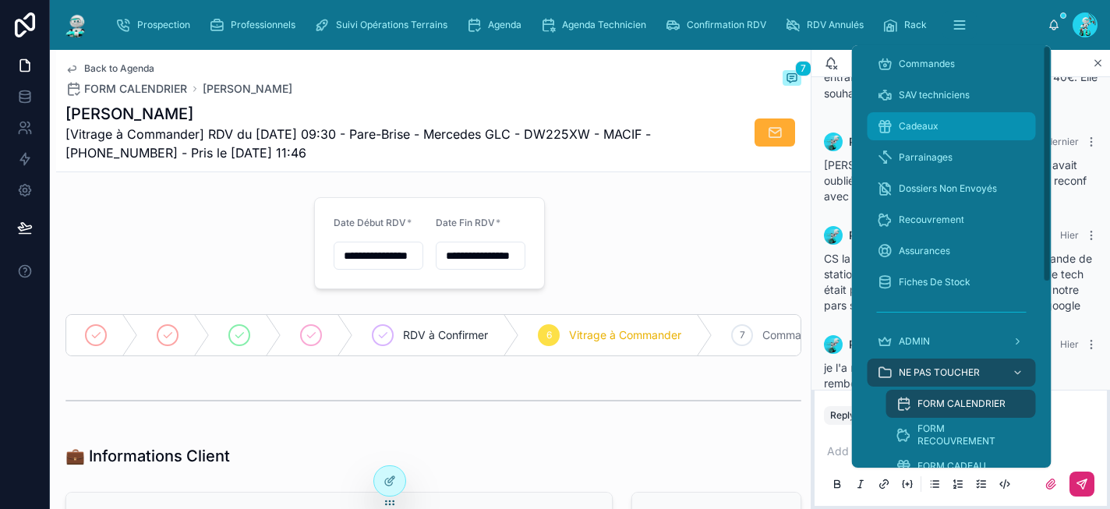
click at [934, 122] on span "Cadeaux" at bounding box center [919, 126] width 40 height 12
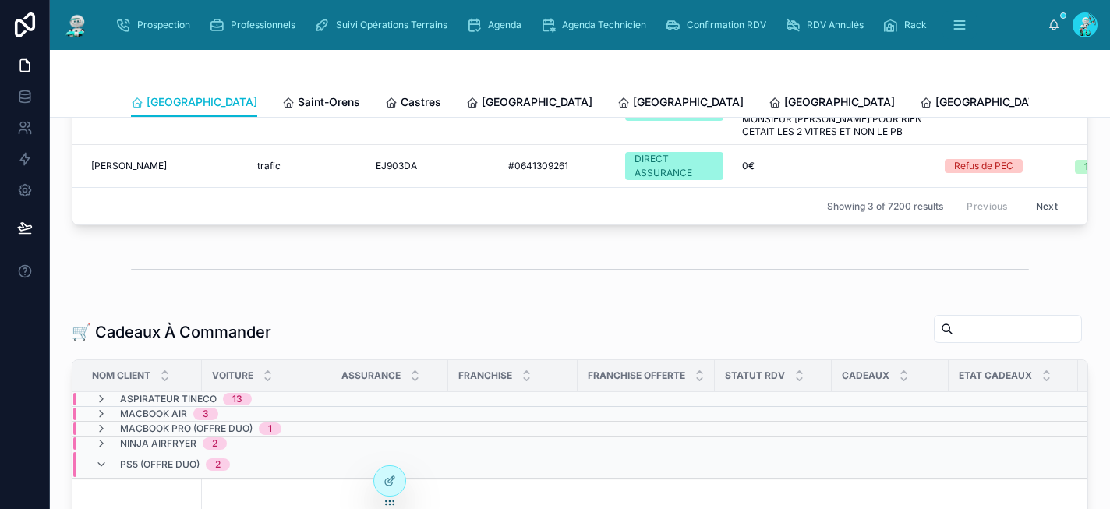
scroll to position [188, 0]
click at [935, 104] on span "Poitiers" at bounding box center [990, 102] width 111 height 16
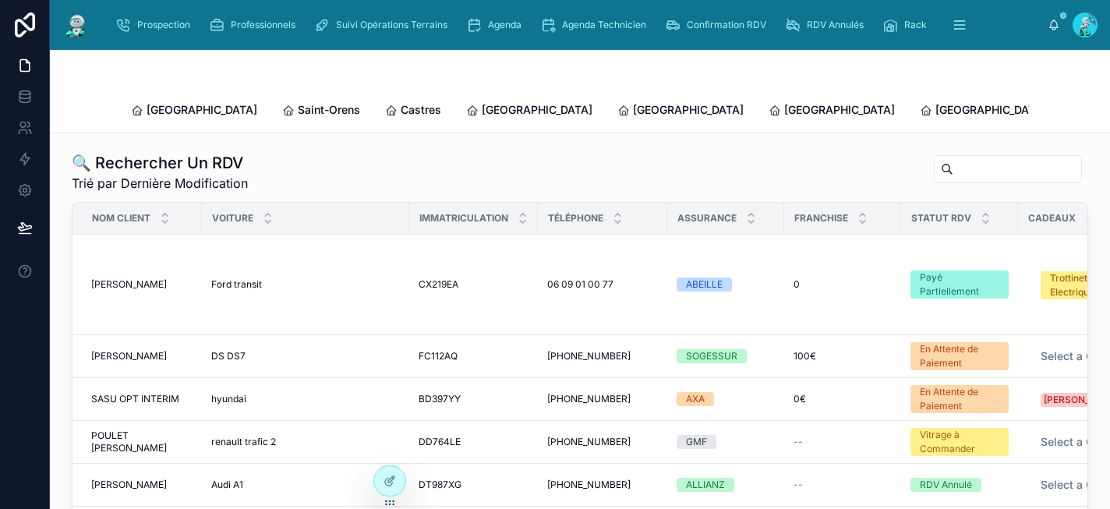
click at [981, 159] on input "text" at bounding box center [1017, 169] width 128 height 22
paste input "**********"
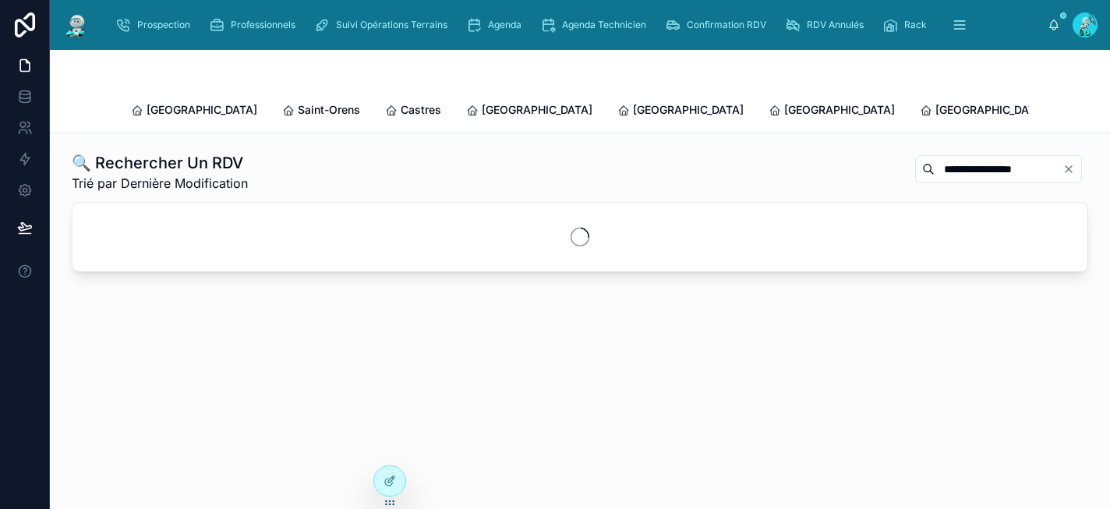
click at [953, 158] on input "**********" at bounding box center [999, 169] width 128 height 22
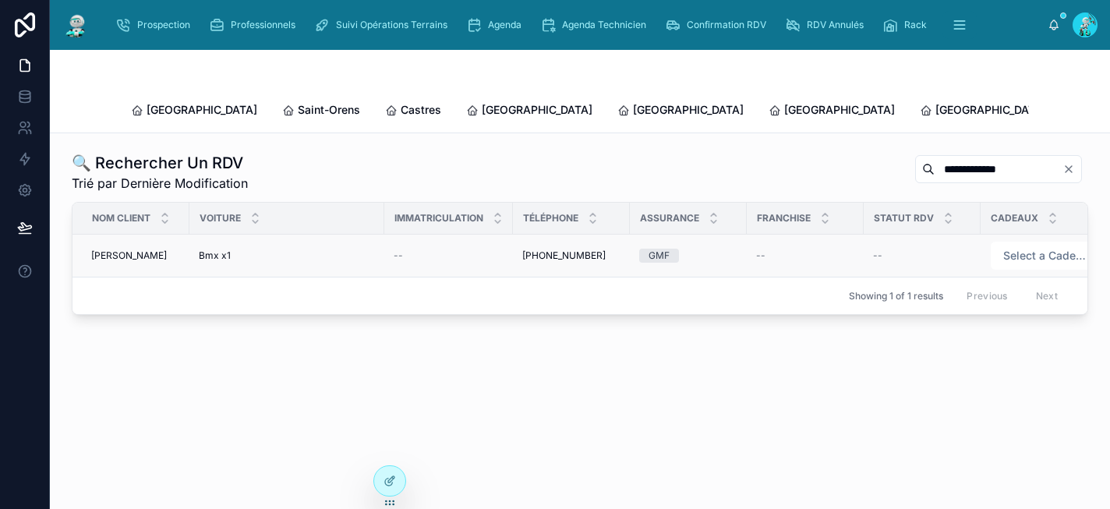
type input "**********"
click at [699, 249] on div "GMF" at bounding box center [688, 256] width 98 height 14
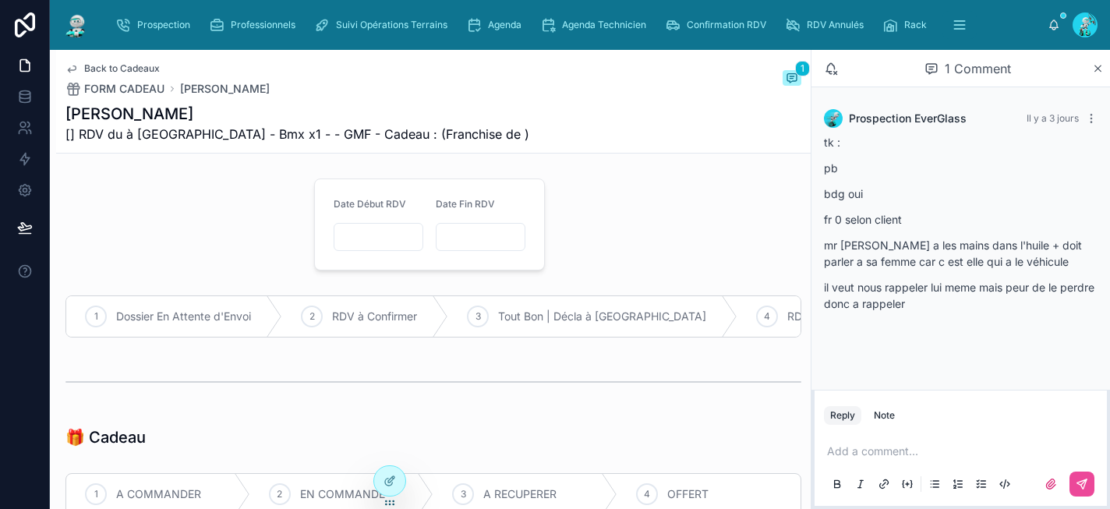
drag, startPoint x: 217, startPoint y: 118, endPoint x: 67, endPoint y: 111, distance: 149.9
click at [67, 111] on h1 "Camille Piauphreix" at bounding box center [297, 114] width 464 height 22
copy h1 "Camille Piauphreix"
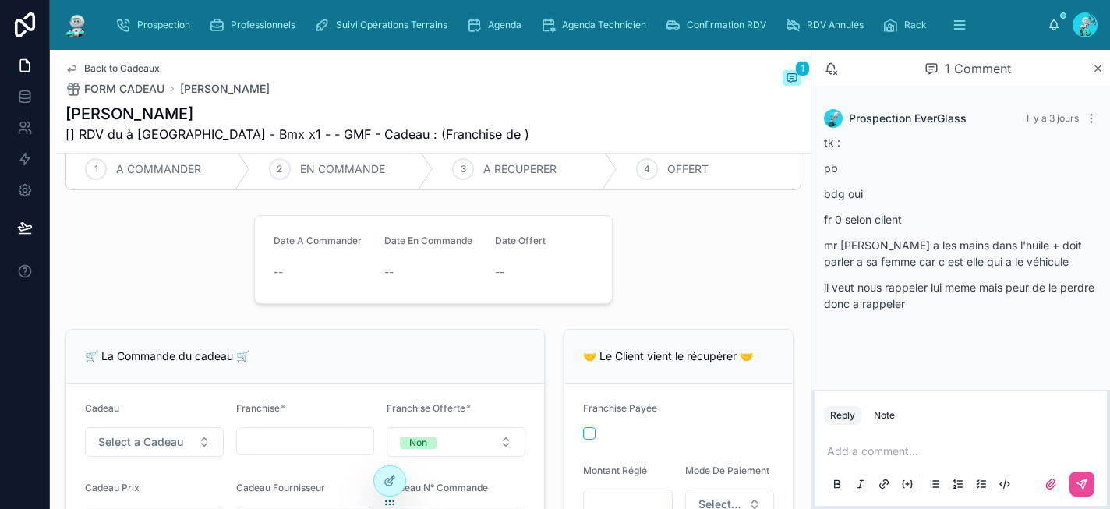
scroll to position [570, 0]
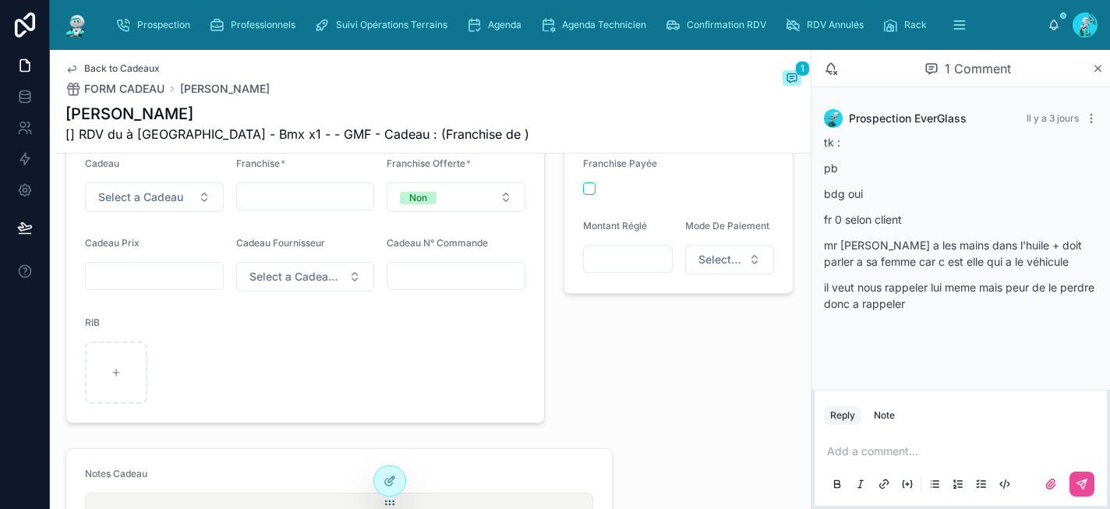
click at [901, 455] on p at bounding box center [964, 452] width 274 height 16
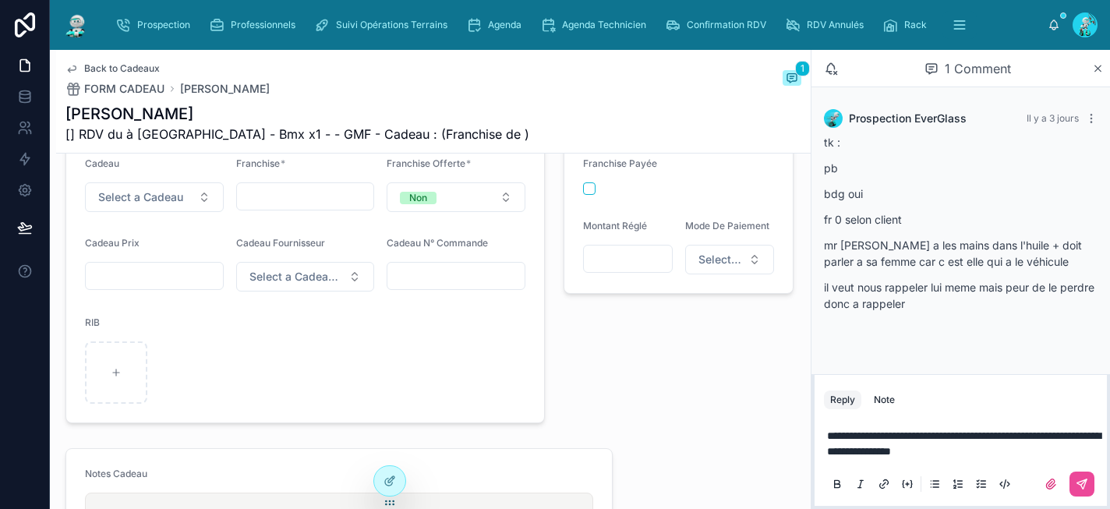
click at [894, 447] on span "**********" at bounding box center [964, 443] width 274 height 27
click at [1089, 489] on button at bounding box center [1081, 484] width 25 height 25
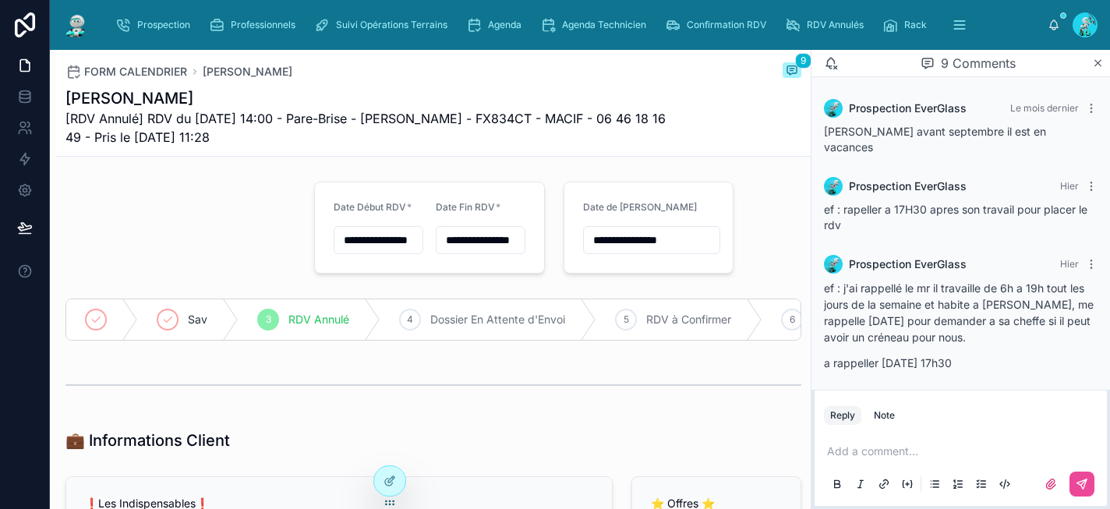
scroll to position [761, 0]
click at [895, 451] on p at bounding box center [964, 452] width 274 height 16
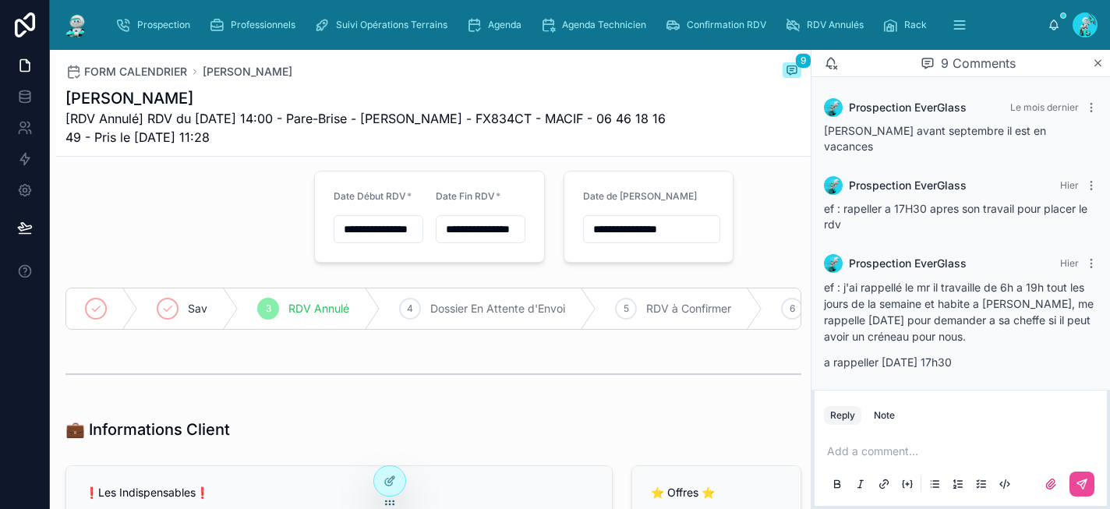
scroll to position [0, 0]
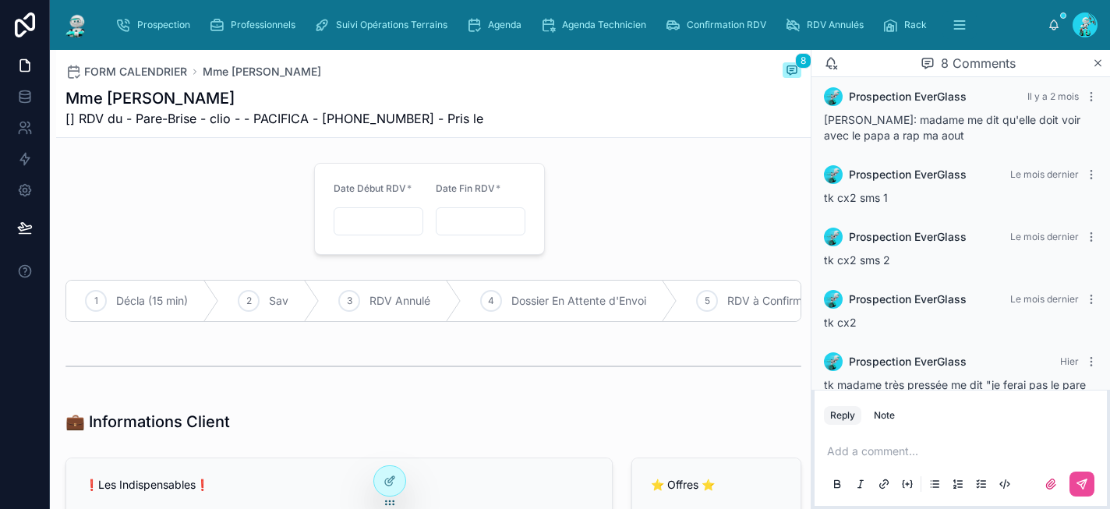
scroll to position [489, 0]
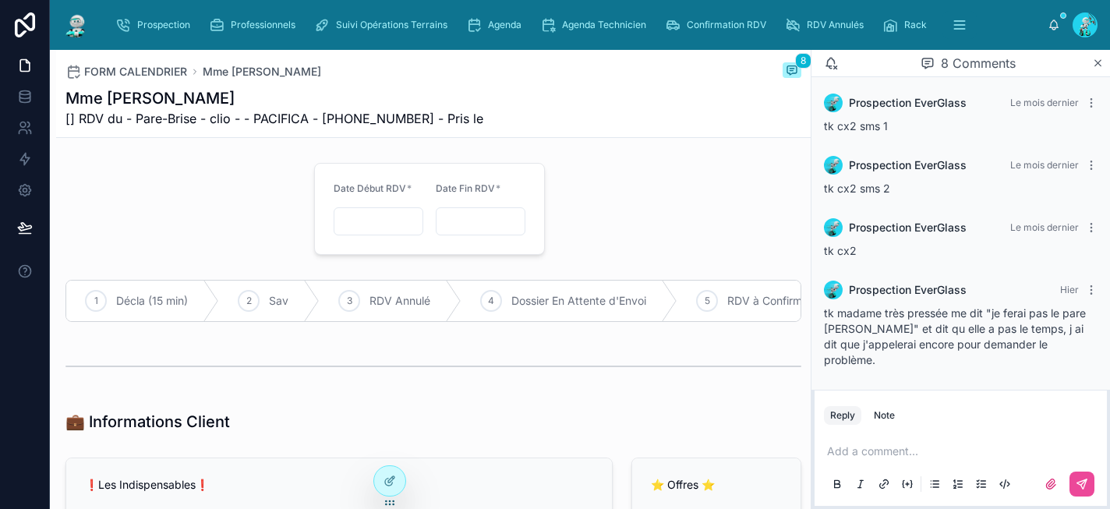
click at [873, 451] on p at bounding box center [964, 452] width 274 height 16
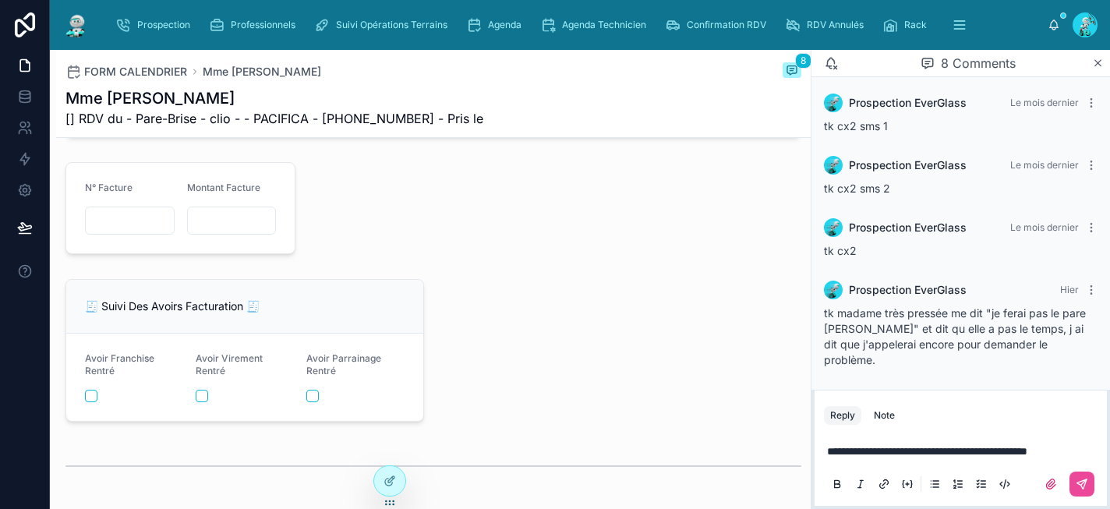
scroll to position [1732, 0]
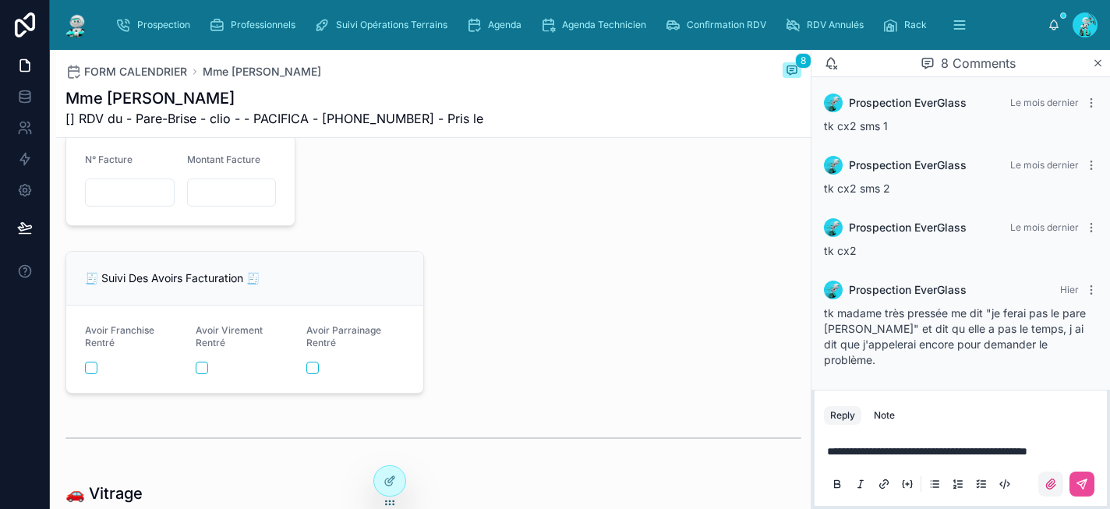
drag, startPoint x: 1092, startPoint y: 489, endPoint x: 1040, endPoint y: 481, distance: 52.8
click at [1092, 489] on button at bounding box center [1081, 484] width 25 height 25
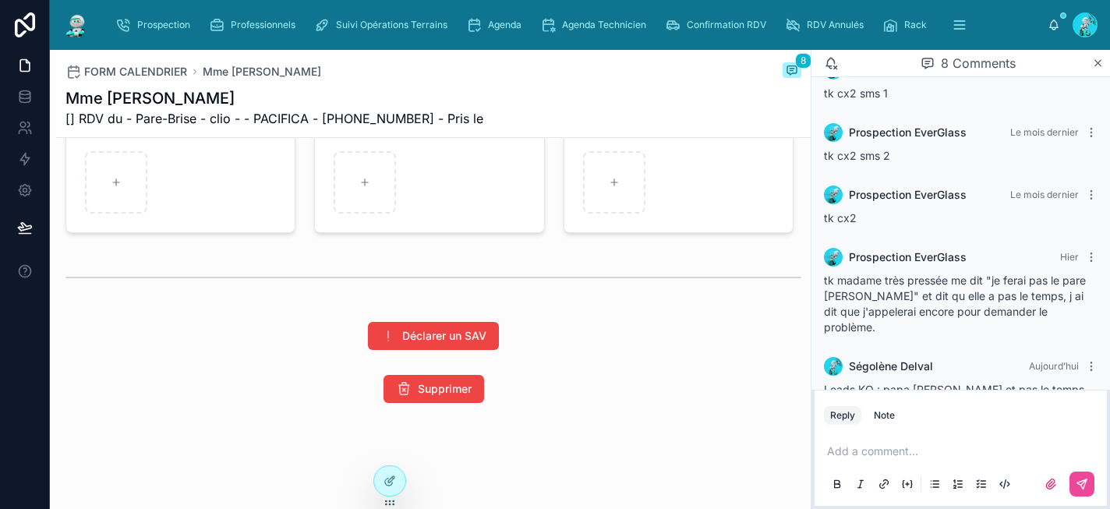
scroll to position [2462, 0]
click at [447, 391] on span "Supprimer" at bounding box center [445, 389] width 54 height 16
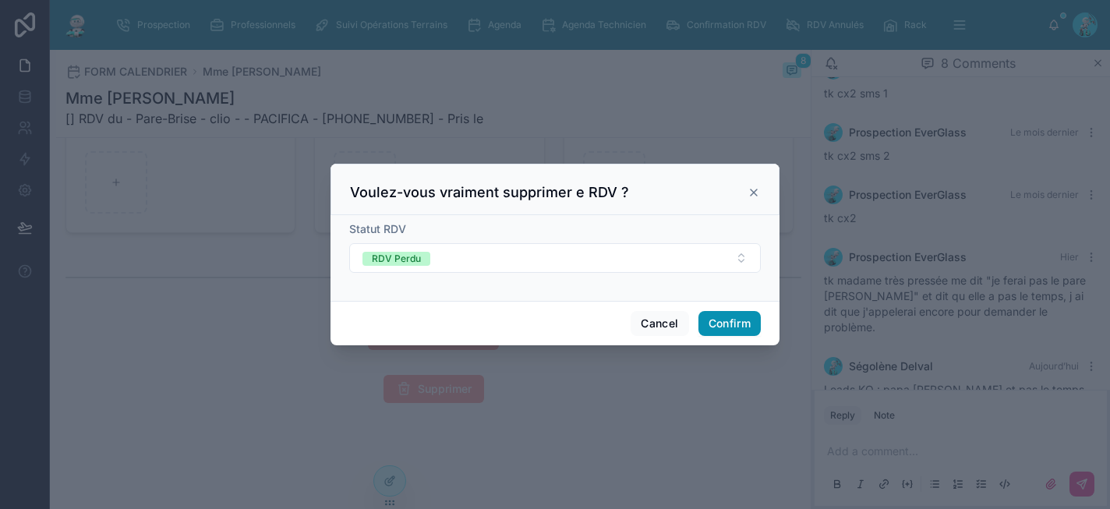
click at [739, 320] on button "Confirm" at bounding box center [729, 323] width 62 height 25
